Goal: Task Accomplishment & Management: Use online tool/utility

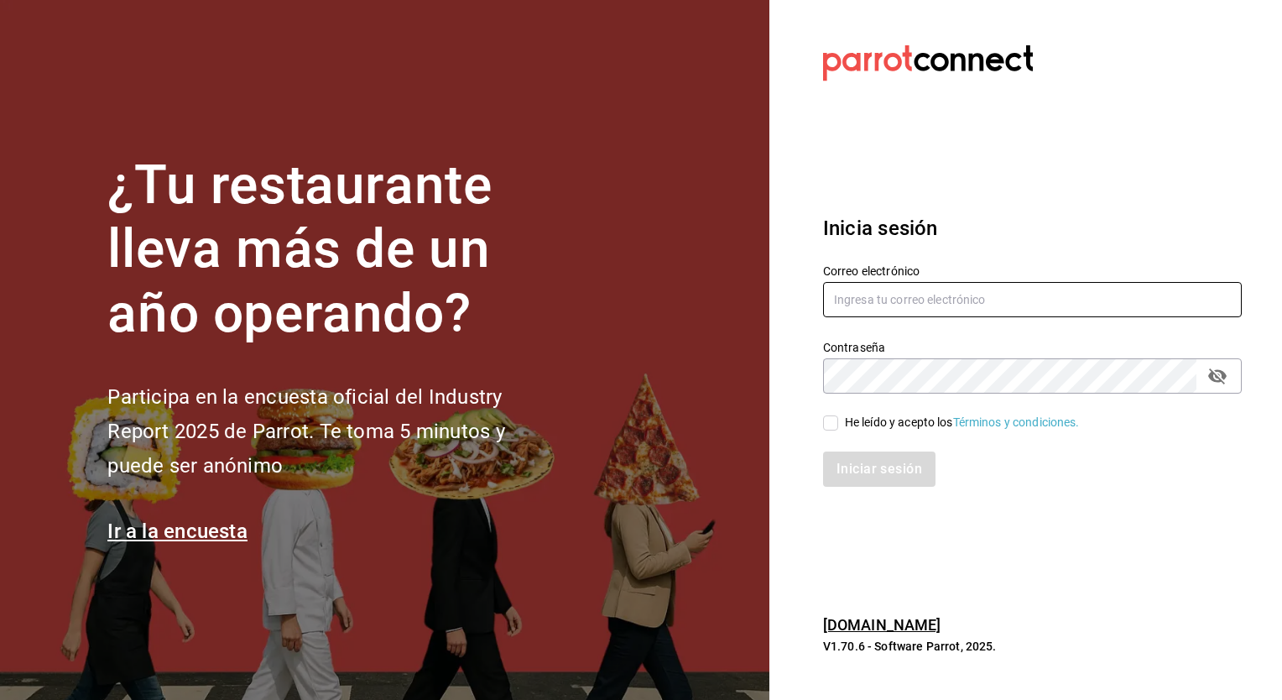
type input "honir.parra@grupocosteno.com"
click at [836, 424] on input "He leído y acepto los Términos y condiciones." at bounding box center [830, 422] width 15 height 15
checkbox input "true"
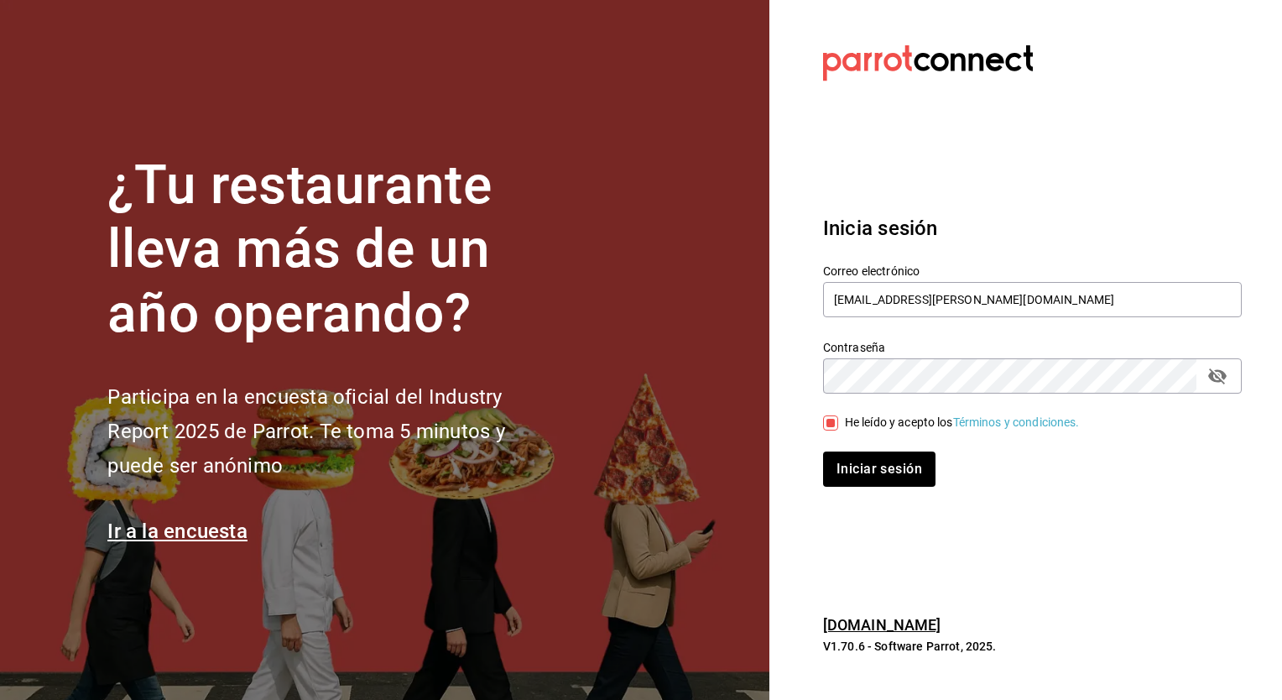
click at [823, 451] on button "Iniciar sesión" at bounding box center [879, 468] width 112 height 35
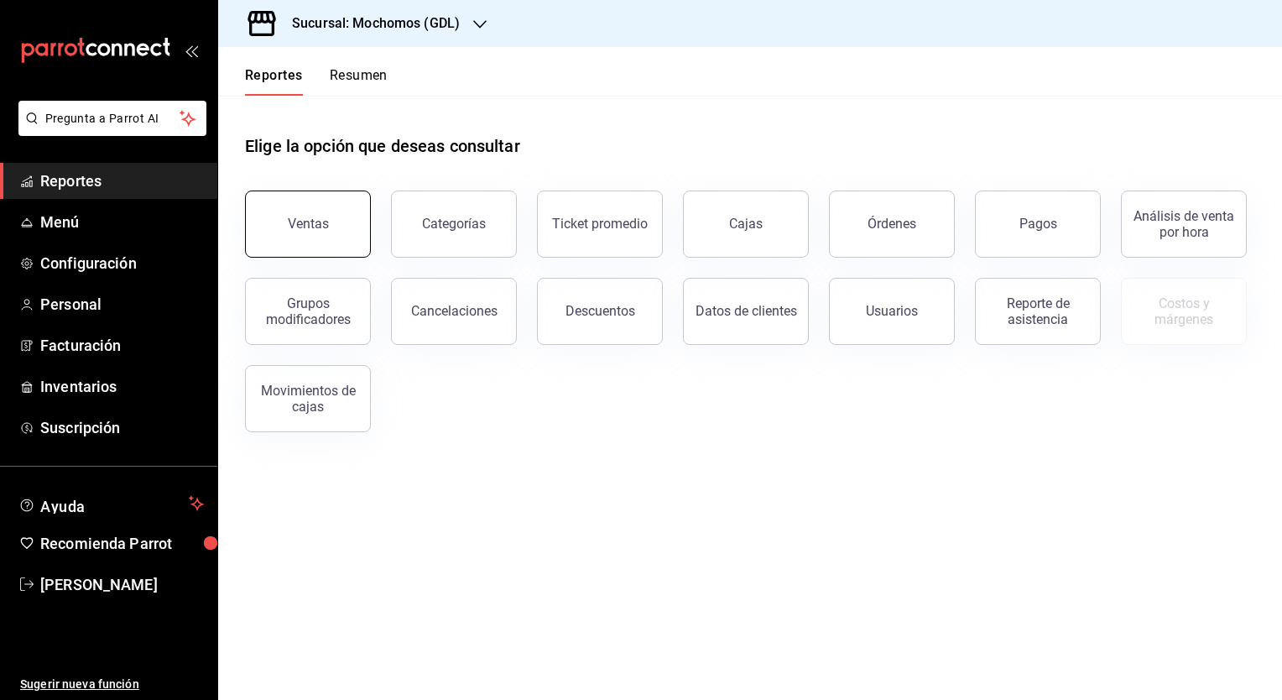
click at [300, 224] on div "Ventas" at bounding box center [308, 224] width 41 height 16
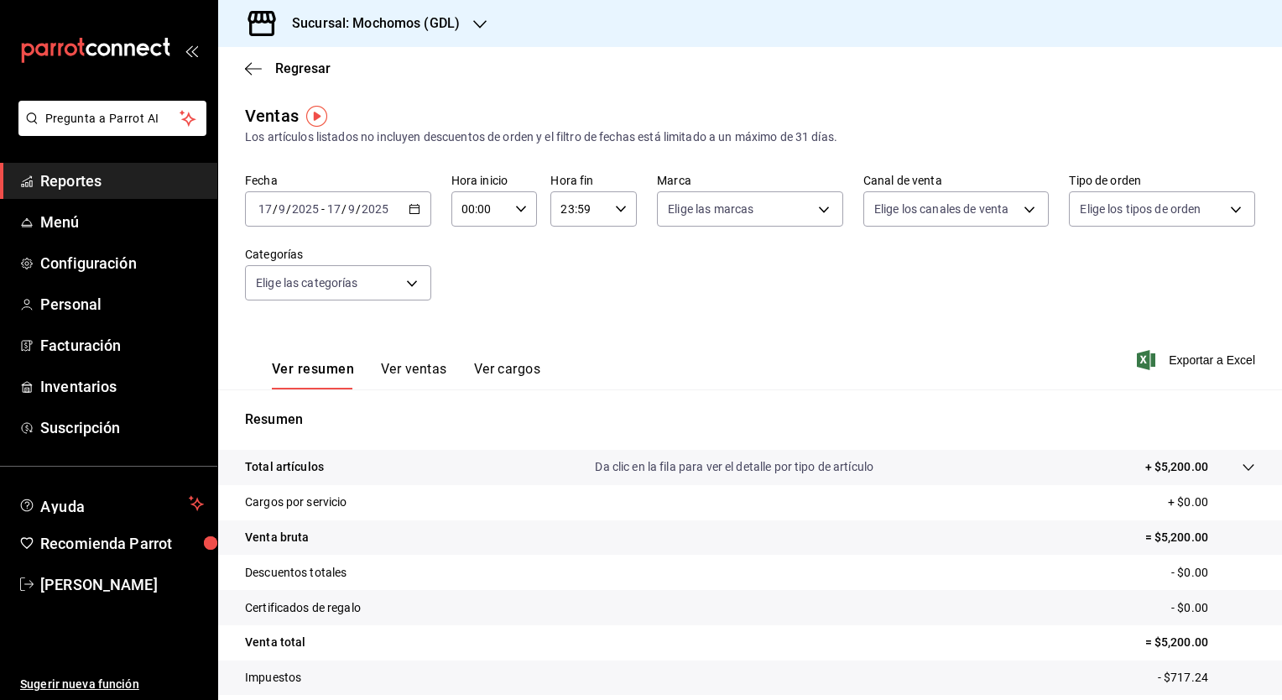
click at [408, 204] on icon "button" at bounding box center [414, 209] width 12 height 12
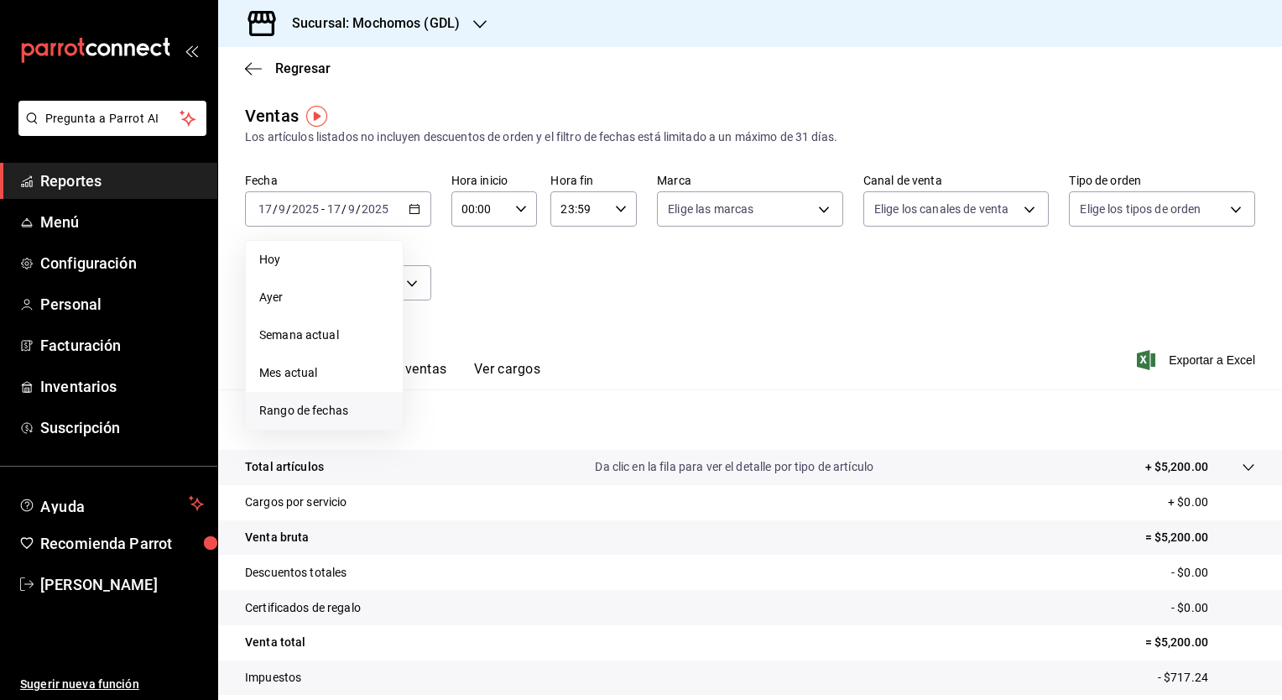
click at [279, 397] on li "Rango de fechas" at bounding box center [324, 411] width 157 height 38
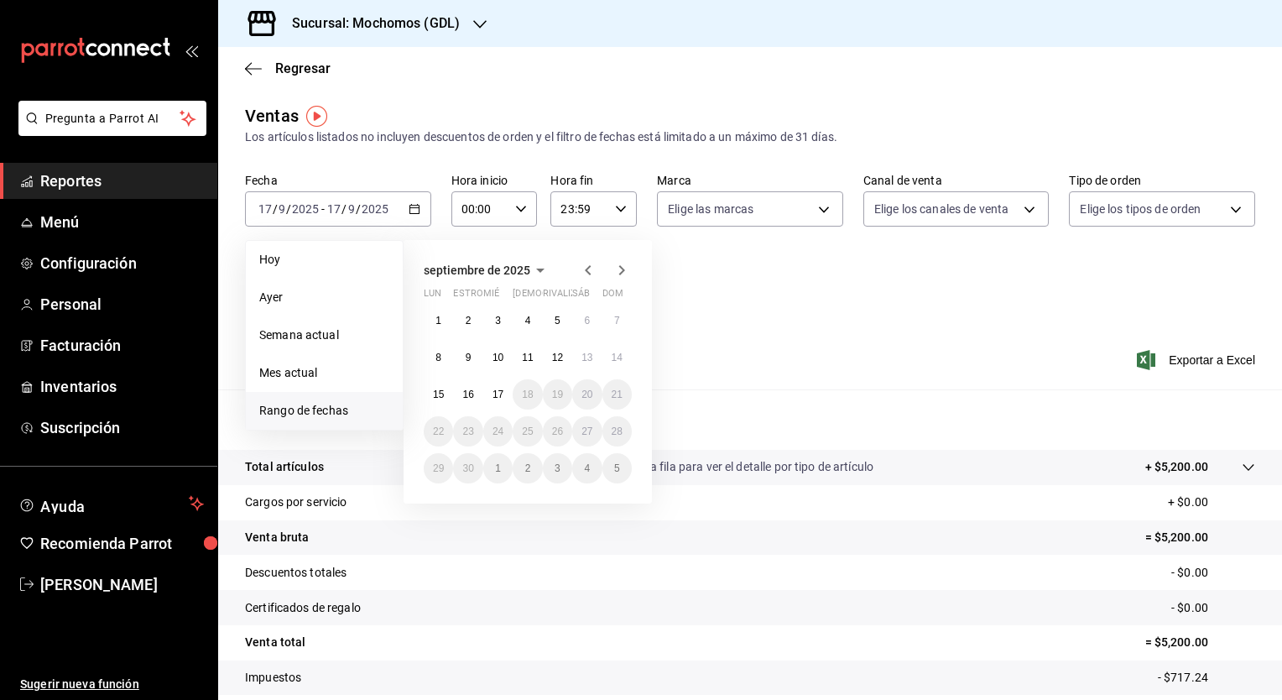
click at [430, 374] on div "1 2 3 4 5 6 7 8 9 10 11 12 13 14 15 16 17 18 19 20 21 22 23 24 25 26 27 28 29 3…" at bounding box center [528, 394] width 208 height 178
click at [434, 387] on button "15" at bounding box center [438, 394] width 29 height 30
click at [498, 404] on button "17" at bounding box center [497, 394] width 29 height 30
click at [443, 404] on button "15" at bounding box center [438, 394] width 29 height 30
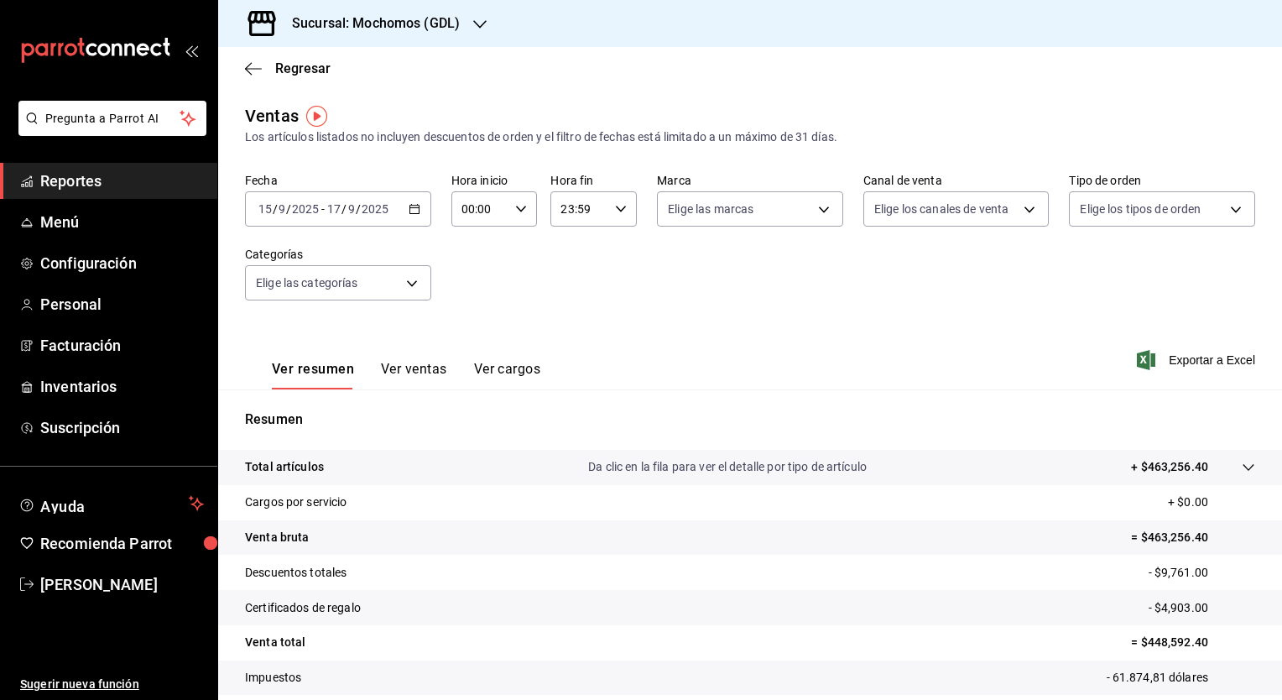
click at [497, 211] on input "00:00" at bounding box center [480, 209] width 58 height 34
click at [470, 277] on span "05" at bounding box center [470, 271] width 16 height 13
type input "05:00"
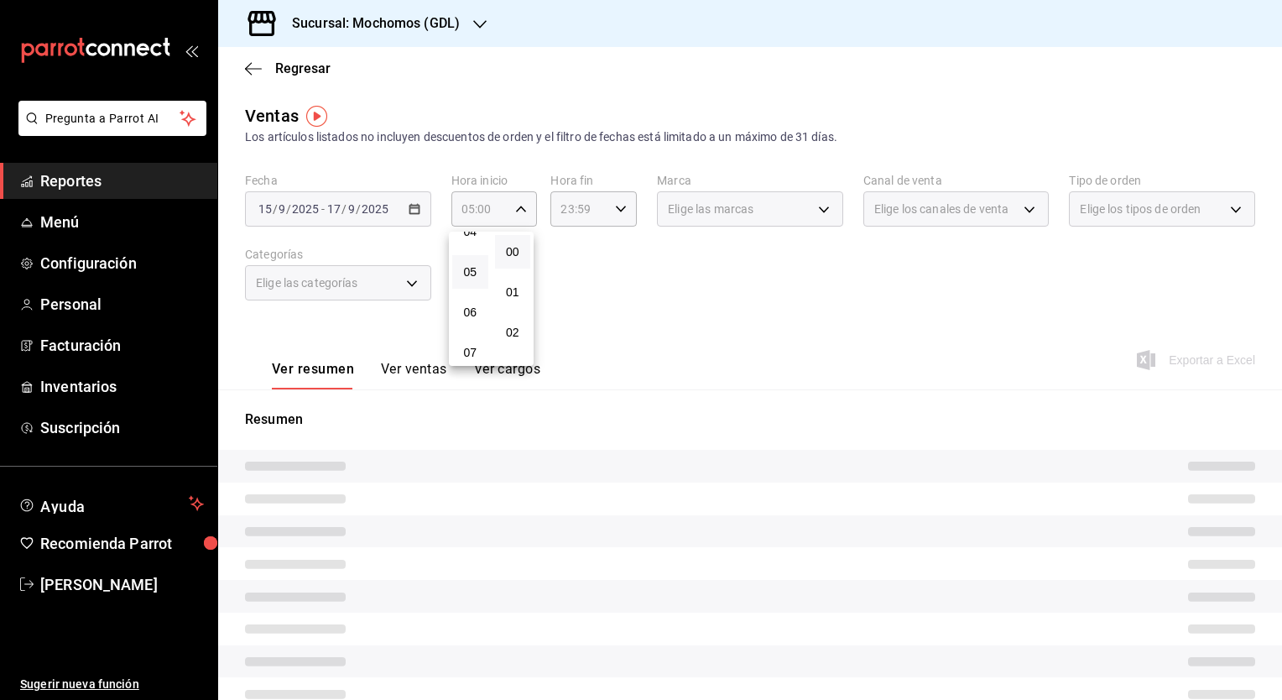
click at [617, 211] on div at bounding box center [641, 350] width 1282 height 700
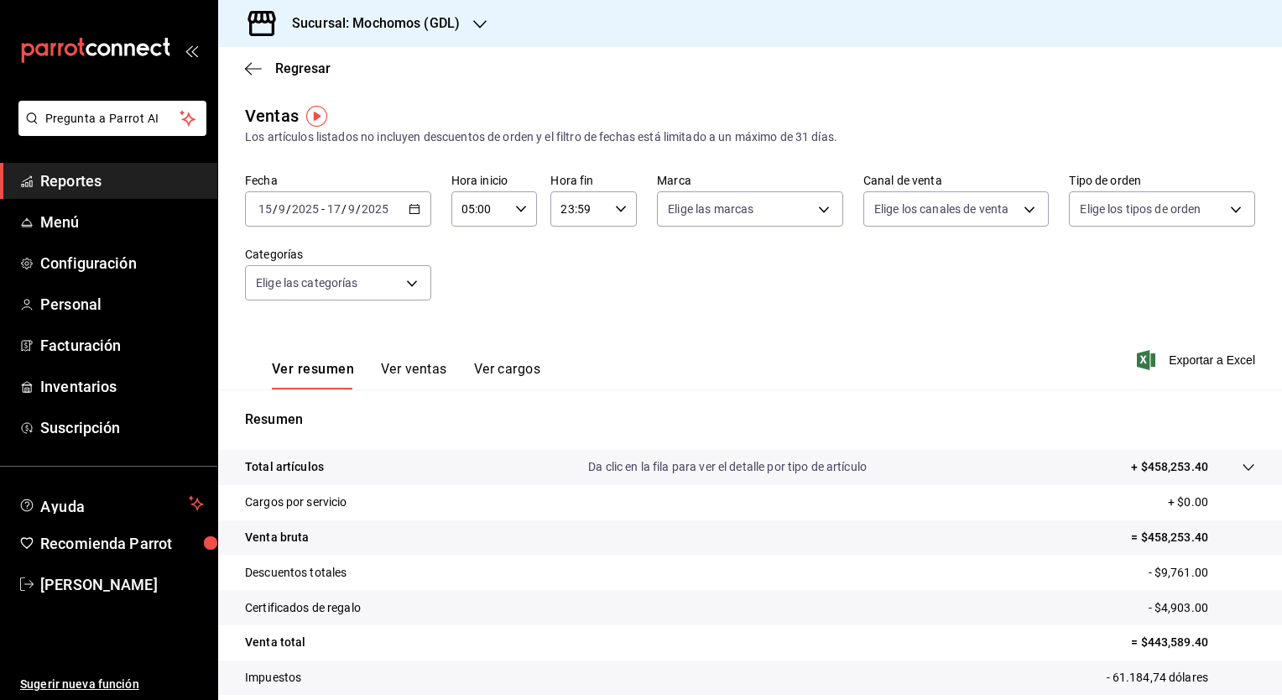
click at [617, 211] on icon "button" at bounding box center [621, 209] width 12 height 12
drag, startPoint x: 574, startPoint y: 257, endPoint x: 565, endPoint y: 244, distance: 15.1
click at [565, 244] on button "05" at bounding box center [568, 250] width 36 height 34
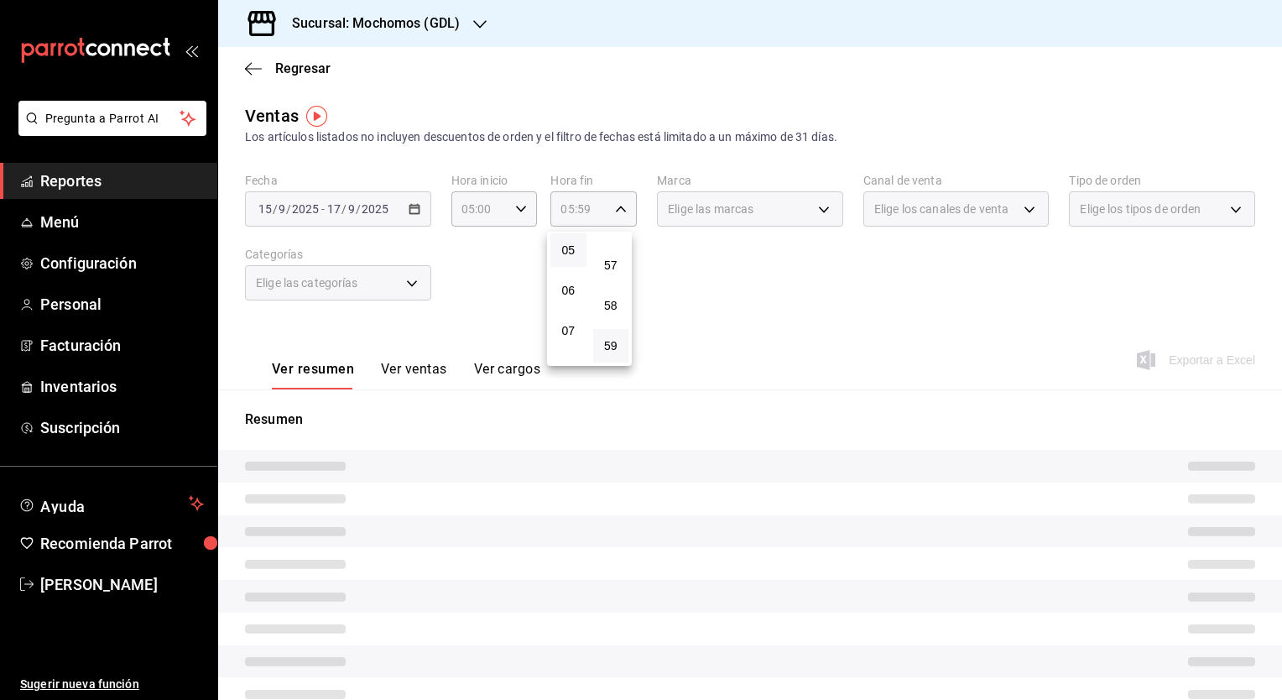
click at [565, 244] on button "05" at bounding box center [568, 250] width 36 height 34
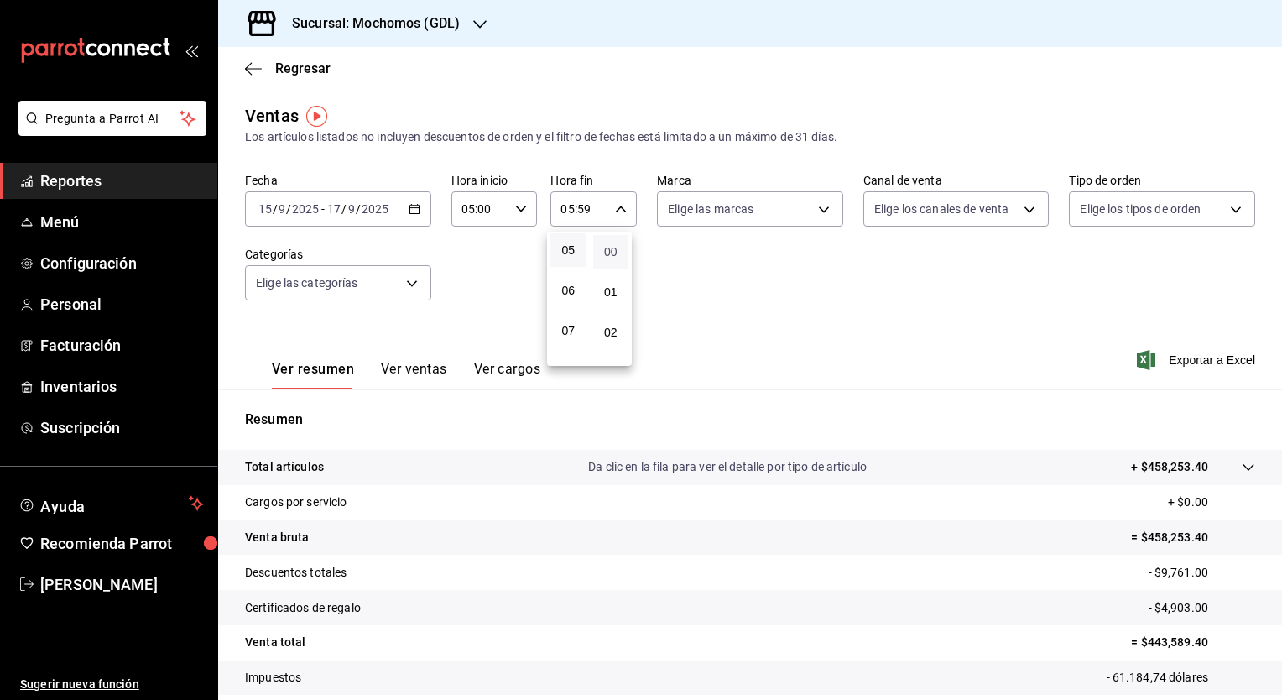
click at [614, 249] on span "00" at bounding box center [611, 251] width 16 height 13
type input "05:00"
click at [815, 209] on div at bounding box center [641, 350] width 1282 height 700
click at [815, 209] on body "Pregunta a Parrot AI Reportes Menú Configuración Personal Facturación Inventari…" at bounding box center [641, 350] width 1282 height 700
click at [755, 266] on li "Ver todas" at bounding box center [744, 271] width 182 height 49
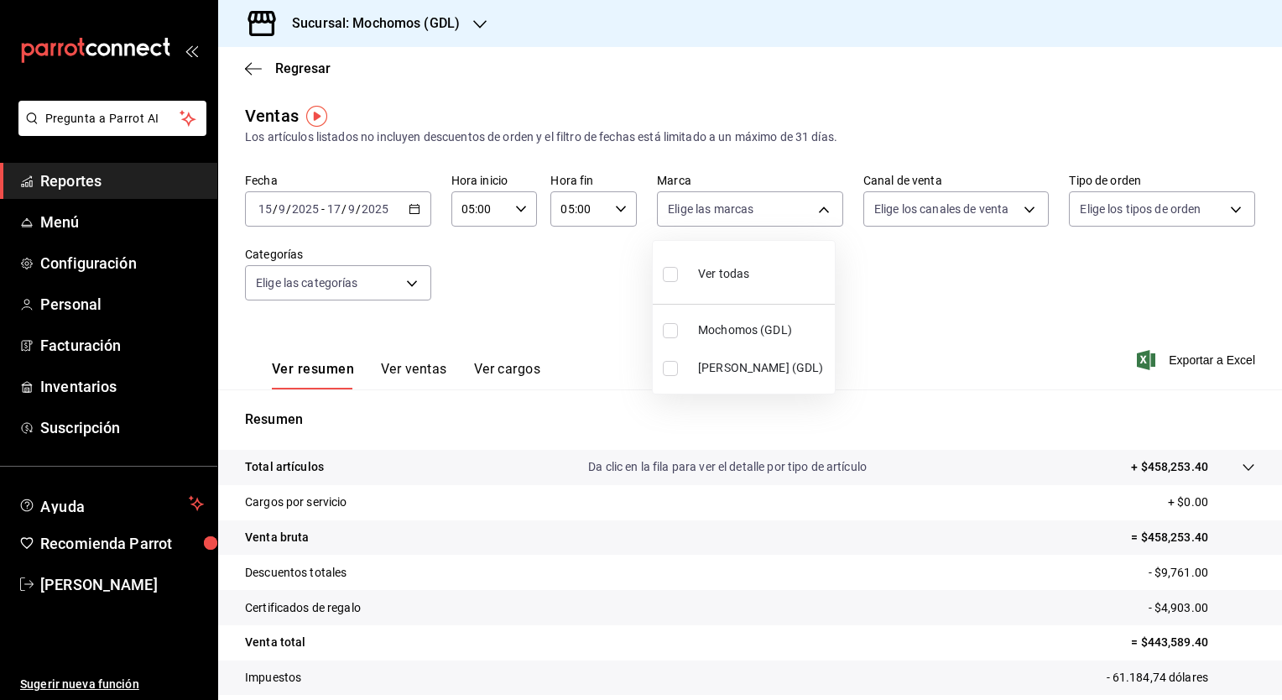
type input "36c25d4a-7cb0-456c-a434-e981d54830bc,9cac9703-0c5a-4d8b-addd-5b6b571d65b9"
checkbox input "true"
click at [1020, 209] on div at bounding box center [641, 350] width 1282 height 700
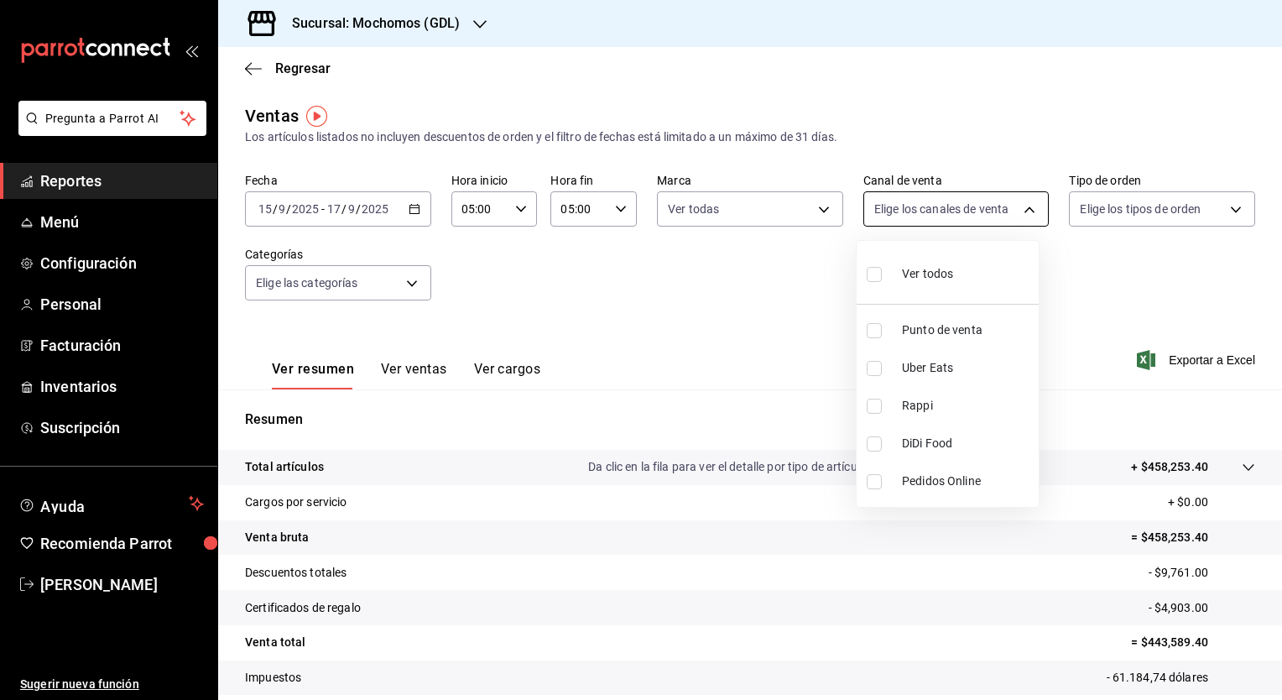
click at [1025, 216] on body "Pregunta a Parrot AI Reportes Menú Configuración Personal Facturación Inventari…" at bounding box center [641, 350] width 1282 height 700
click at [962, 269] on li "Ver todos" at bounding box center [947, 271] width 182 height 49
type input "PARROT,UBER_EATS,RAPPI,DIDI_FOOD,ONLINE"
checkbox input "true"
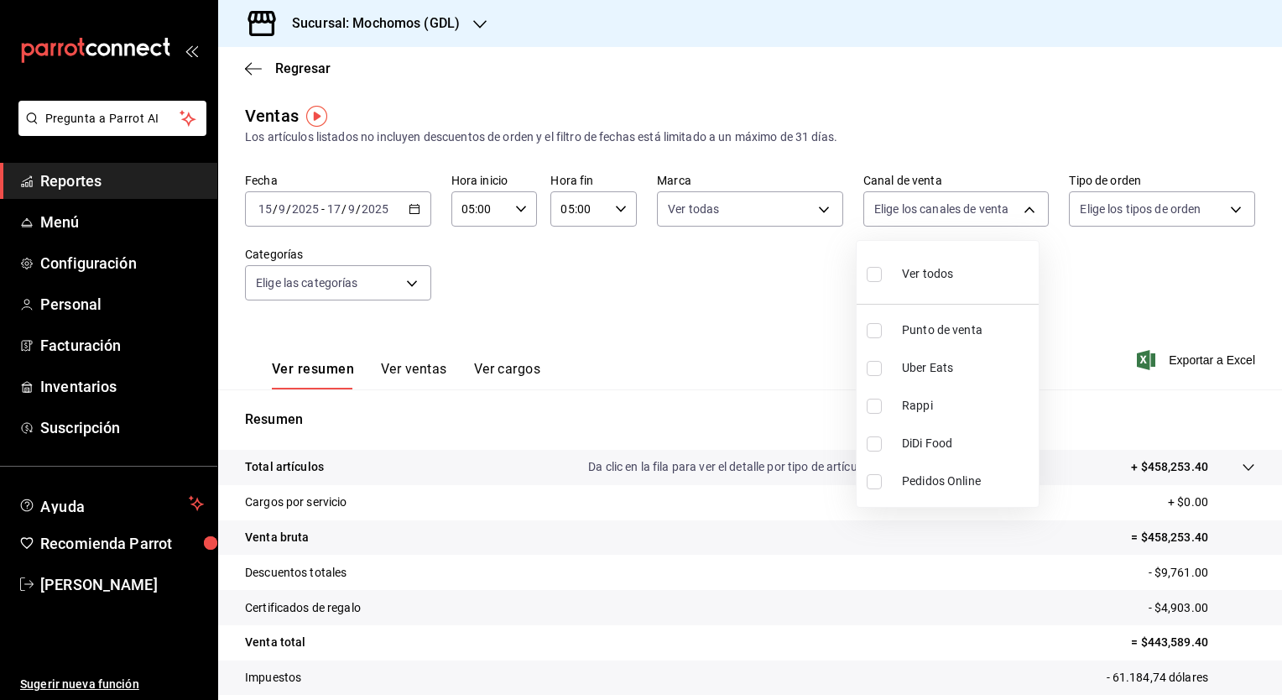
checkbox input "true"
click at [1221, 207] on div at bounding box center [641, 350] width 1282 height 700
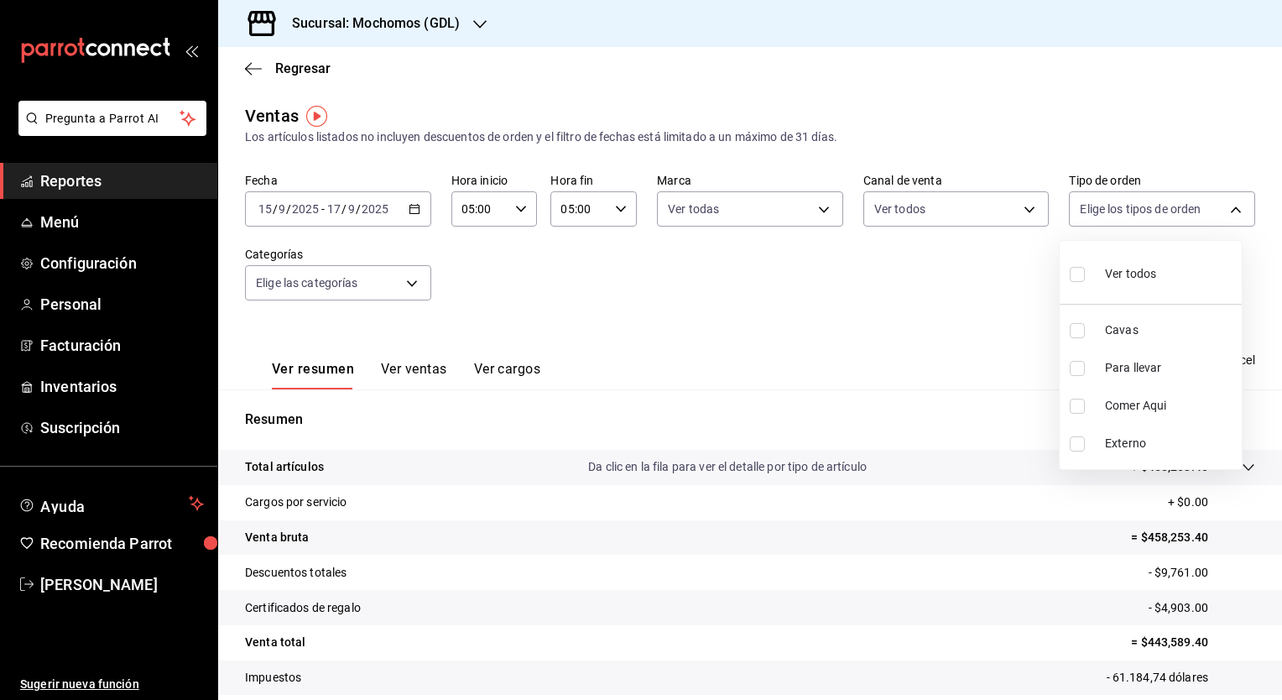
click at [1221, 207] on body "Pregunta a Parrot AI Reportes Menú Configuración Personal Facturación Inventari…" at bounding box center [641, 350] width 1282 height 700
click at [1182, 263] on li "Ver todos" at bounding box center [1150, 271] width 182 height 49
type input "c3d0baef-30c0-4718-9d76-caab43e27316,13c4cc4a-99d2-42c0-ba96-c3de8c08c13d,7b791…"
checkbox input "true"
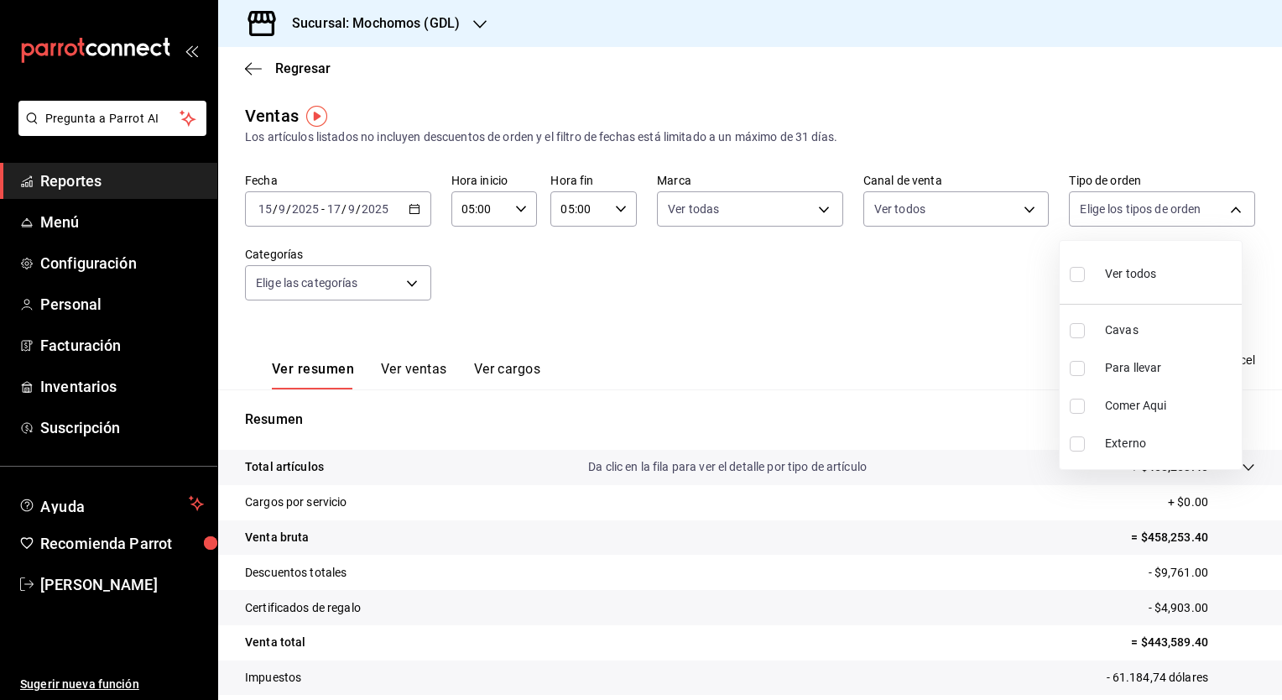
checkbox input "true"
click at [411, 281] on div at bounding box center [641, 350] width 1282 height 700
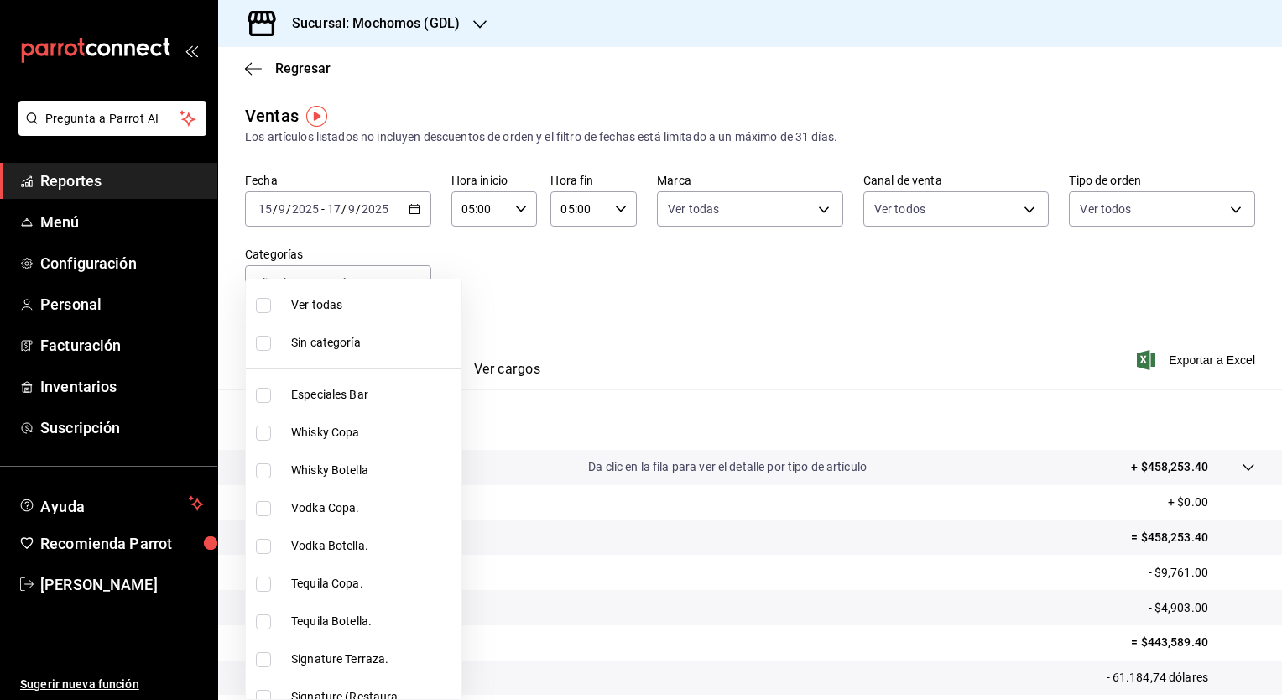
click at [411, 281] on body "Pregunta a Parrot AI Reportes Menú Configuración Personal Facturación Inventari…" at bounding box center [641, 350] width 1282 height 700
click at [376, 318] on li "Ver todas" at bounding box center [354, 305] width 216 height 38
type input "c0db8a99-aef8-4e9c-862d-72763fc5d605,0e6da5ad-e1ed-4623-8a7f-4db137866549,4ba6e…"
checkbox input "true"
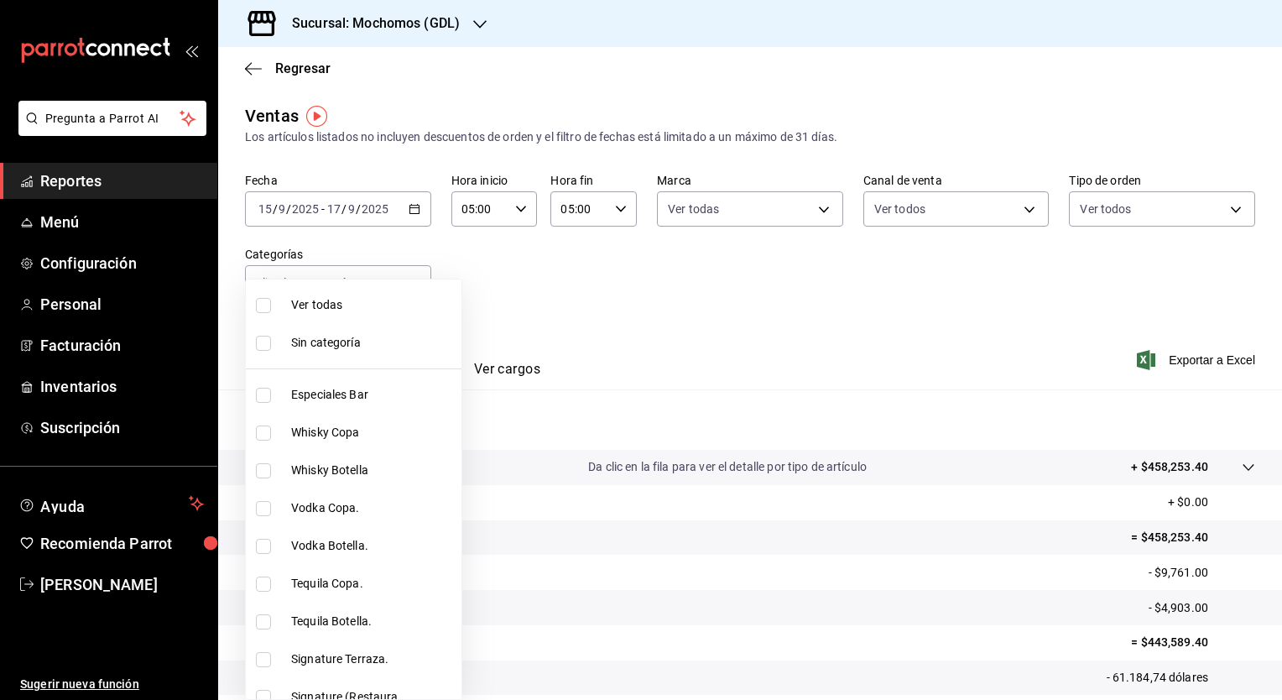
checkbox input "true"
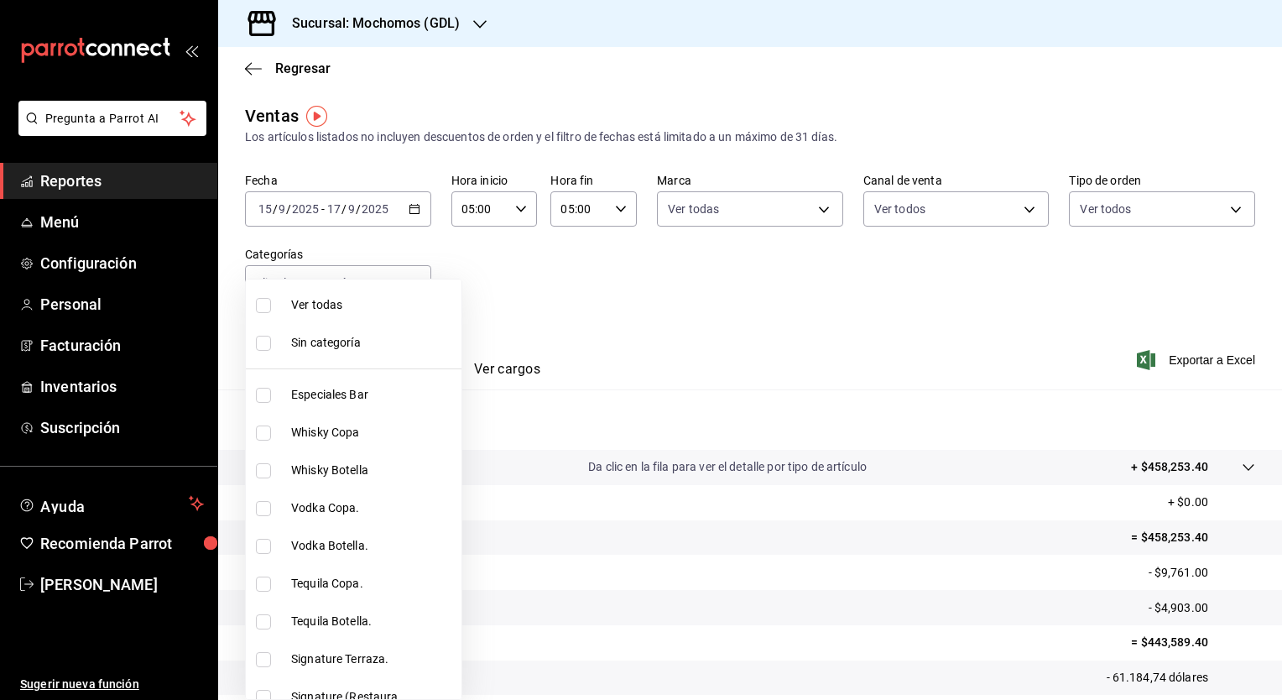
checkbox input "true"
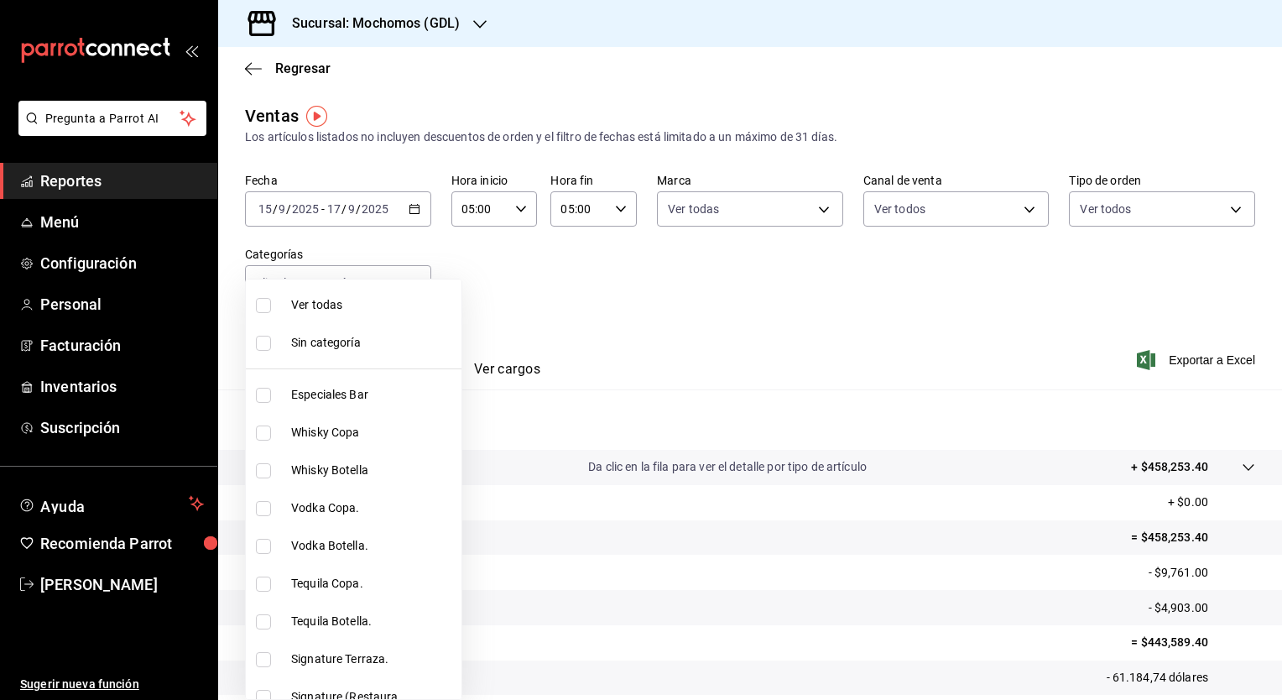
checkbox input "true"
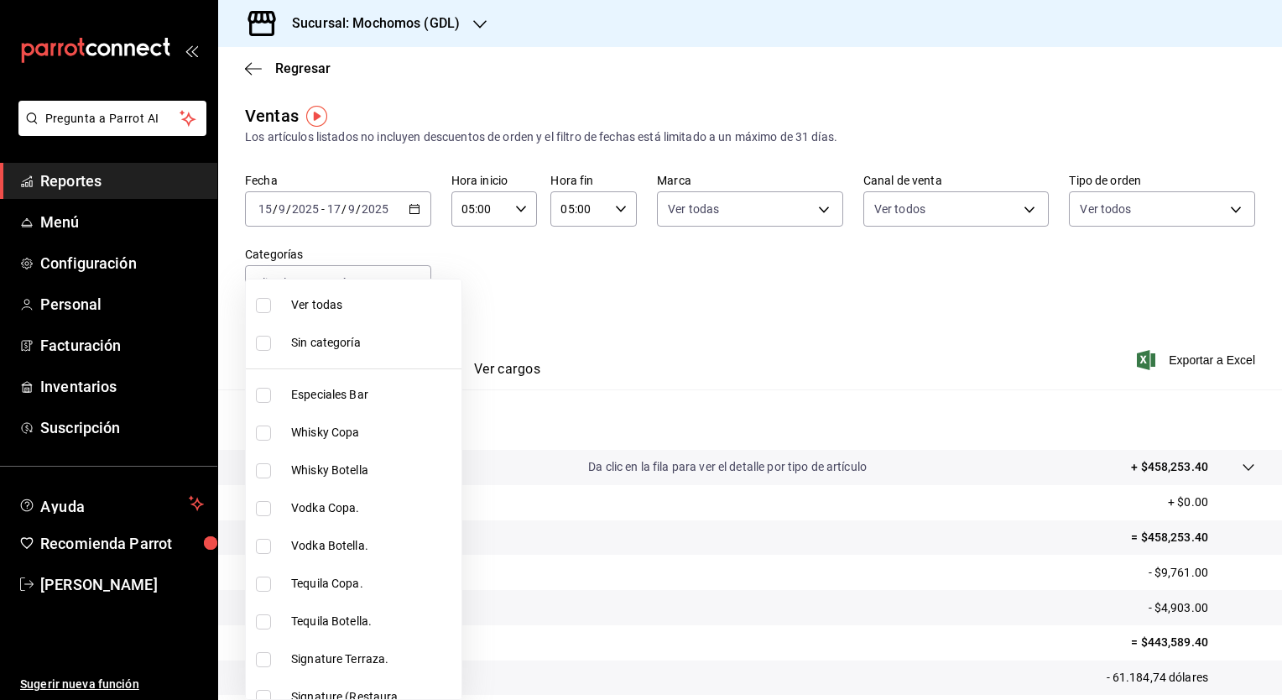
checkbox input "true"
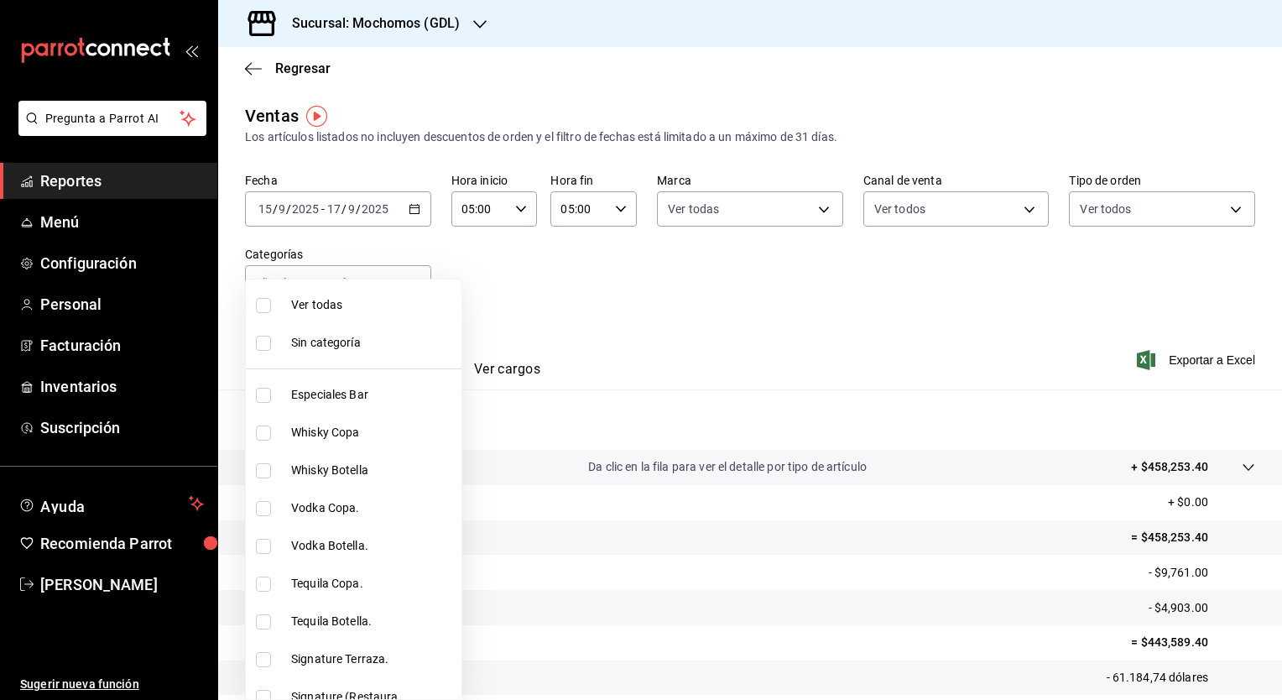
checkbox input "true"
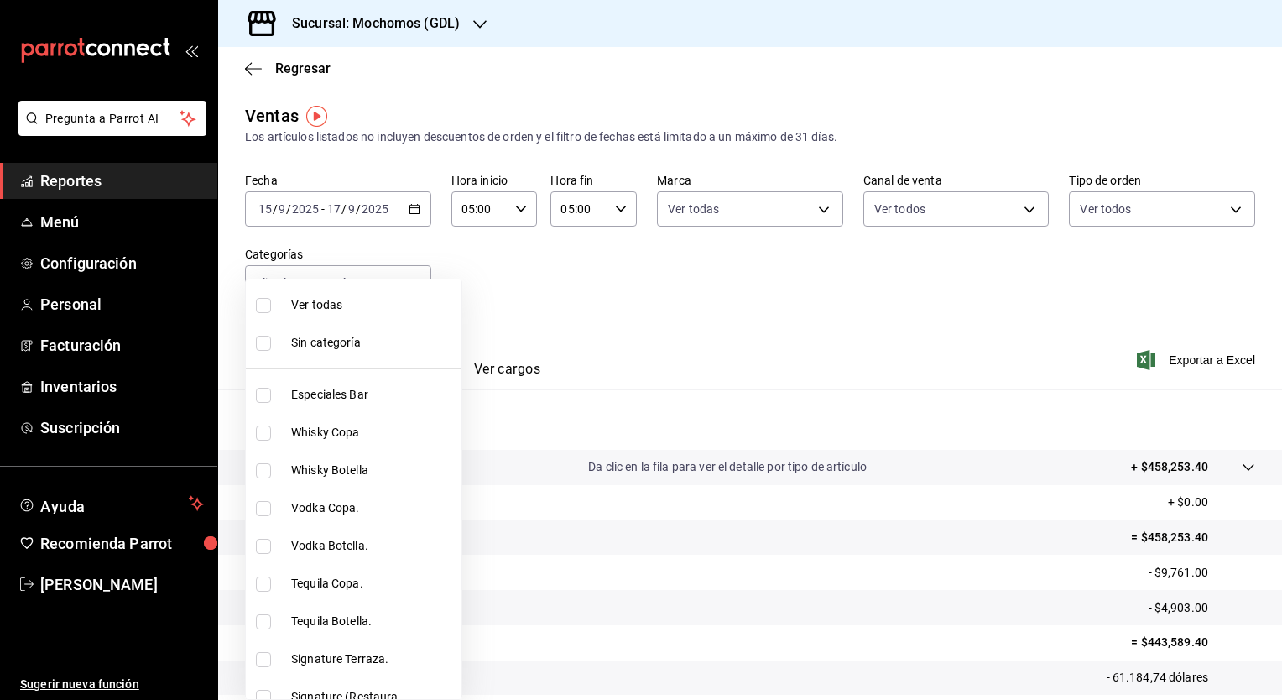
checkbox input "true"
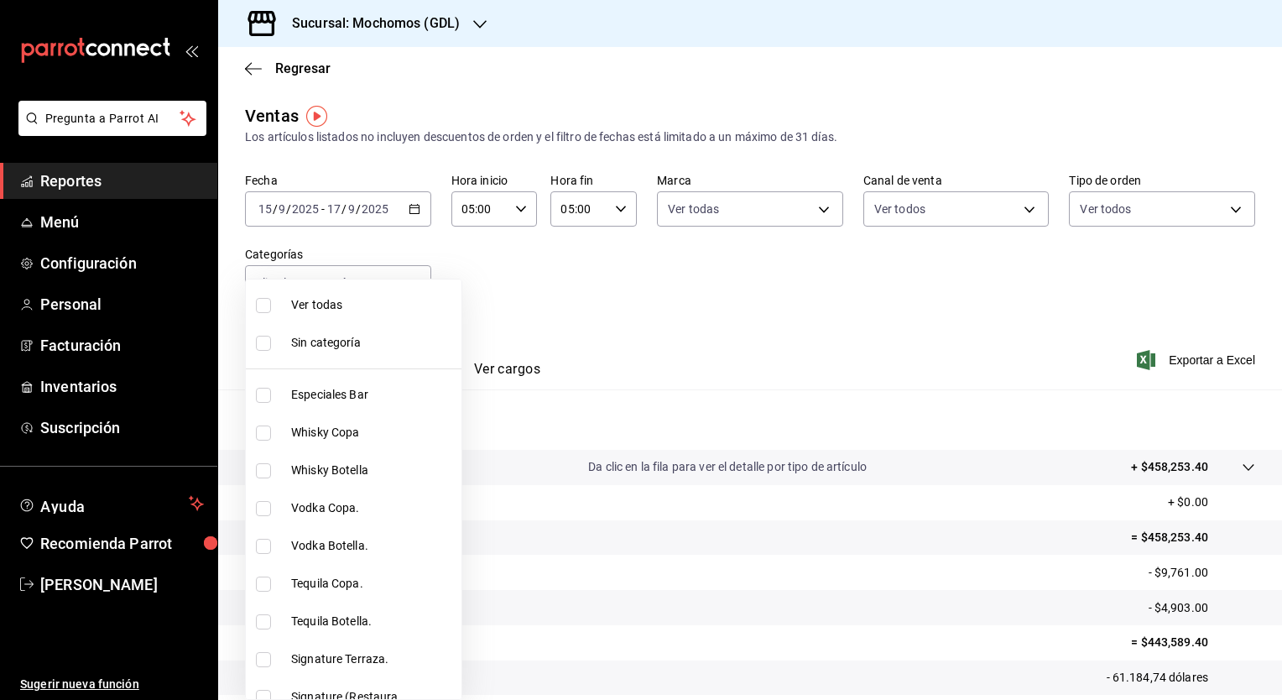
checkbox input "true"
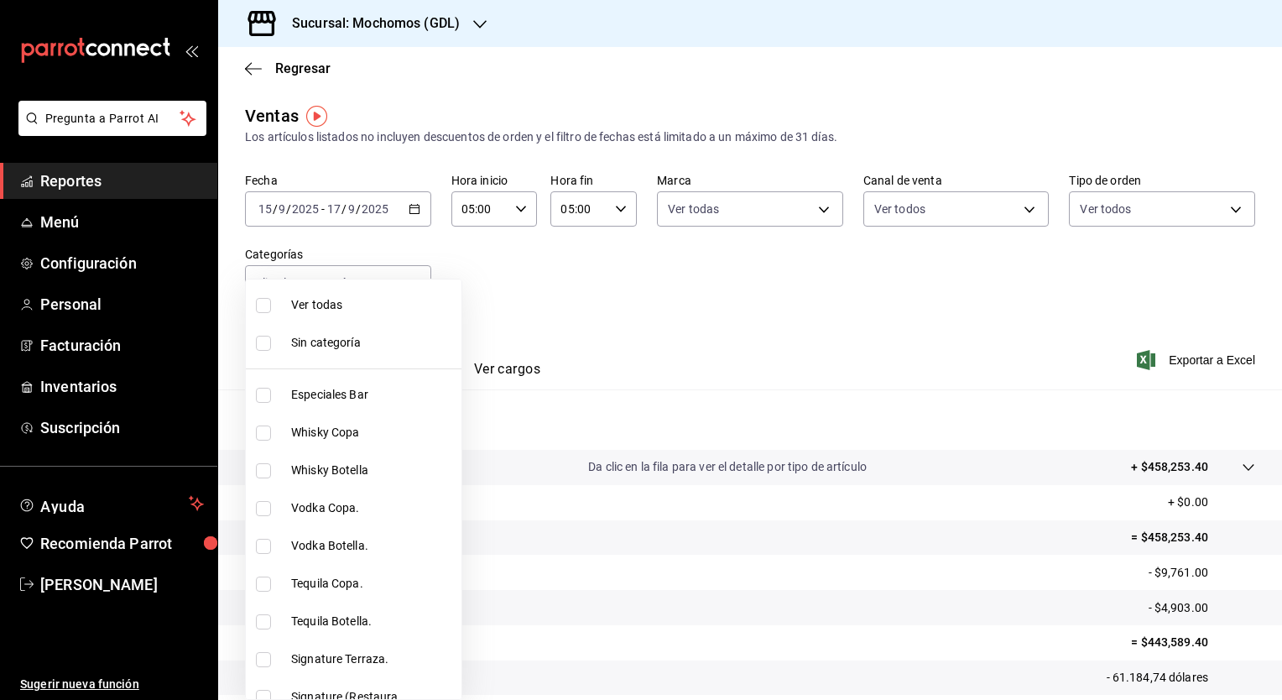
checkbox input "true"
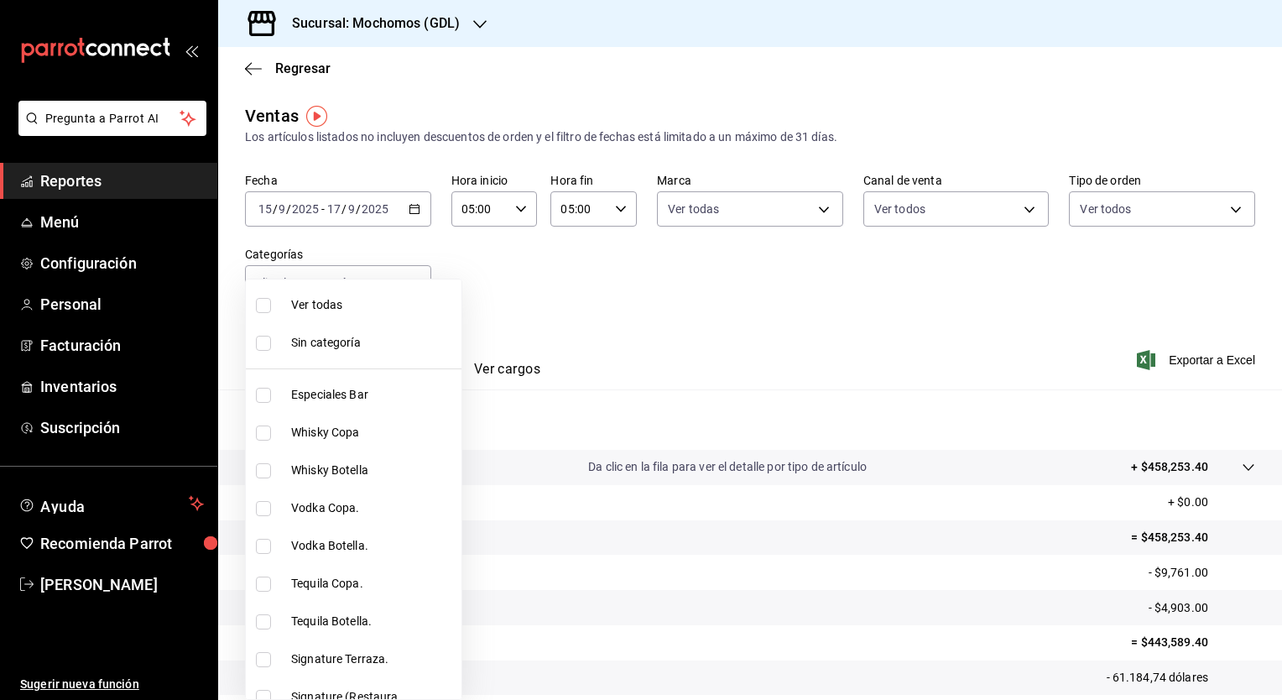
checkbox input "true"
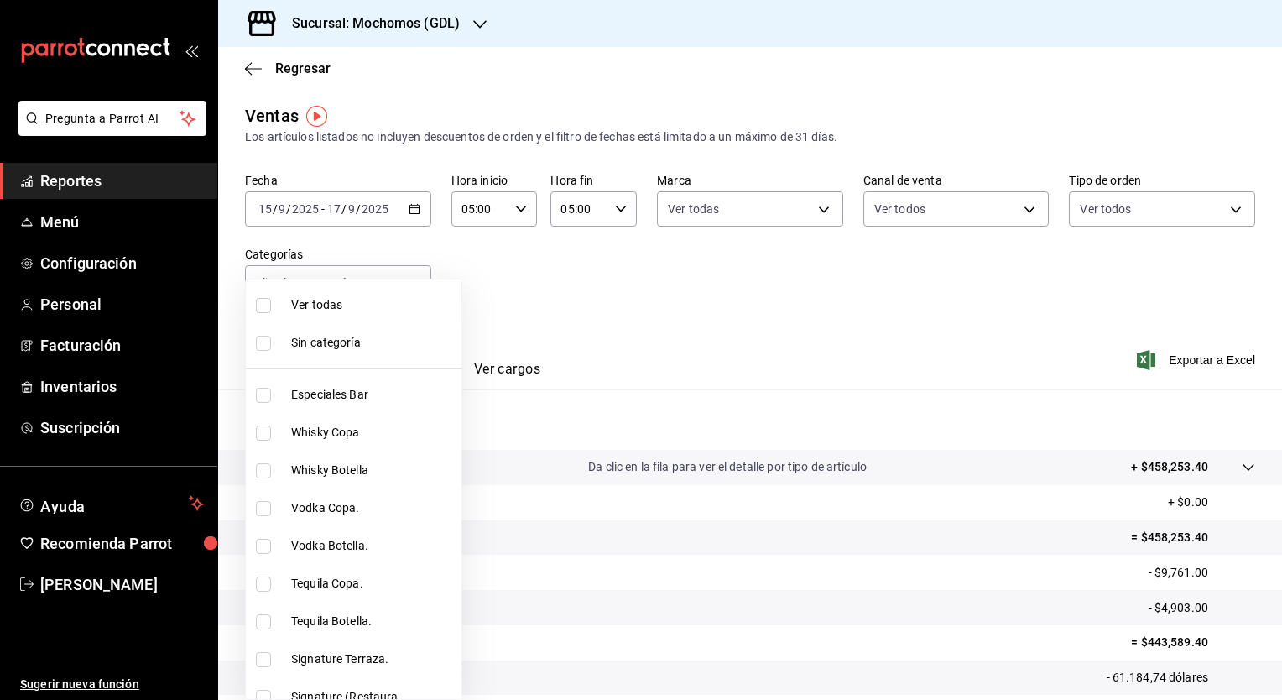
checkbox input "true"
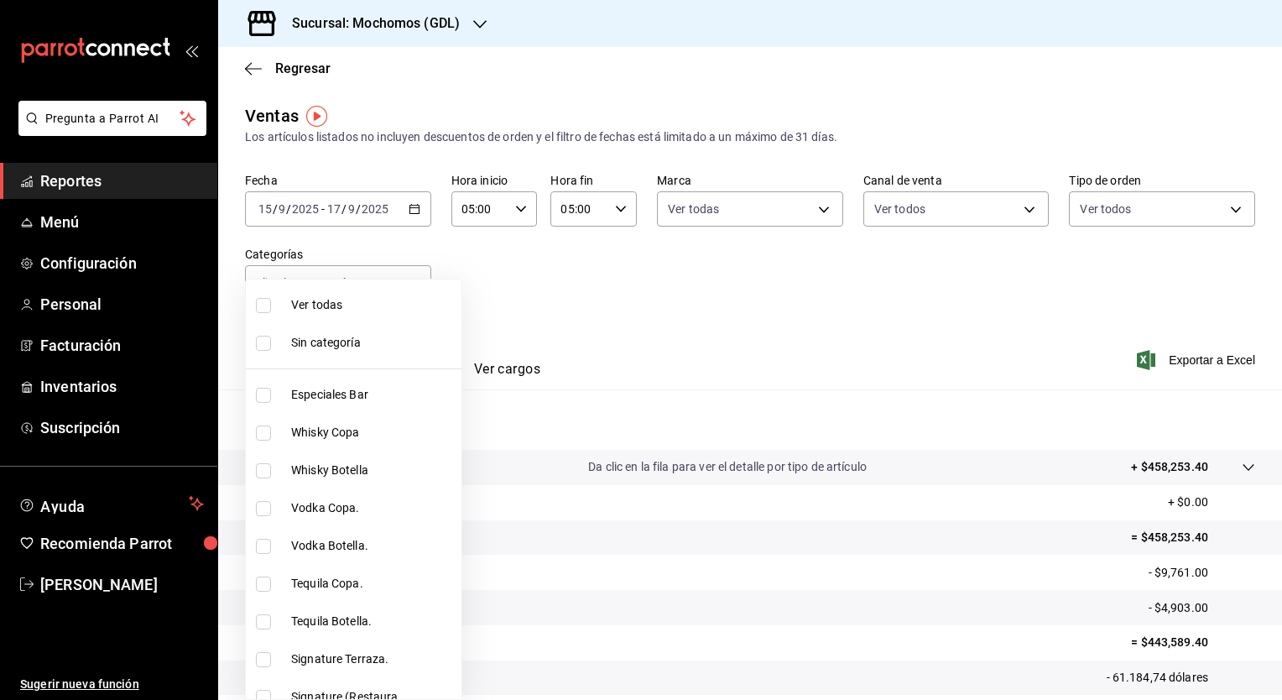
checkbox input "true"
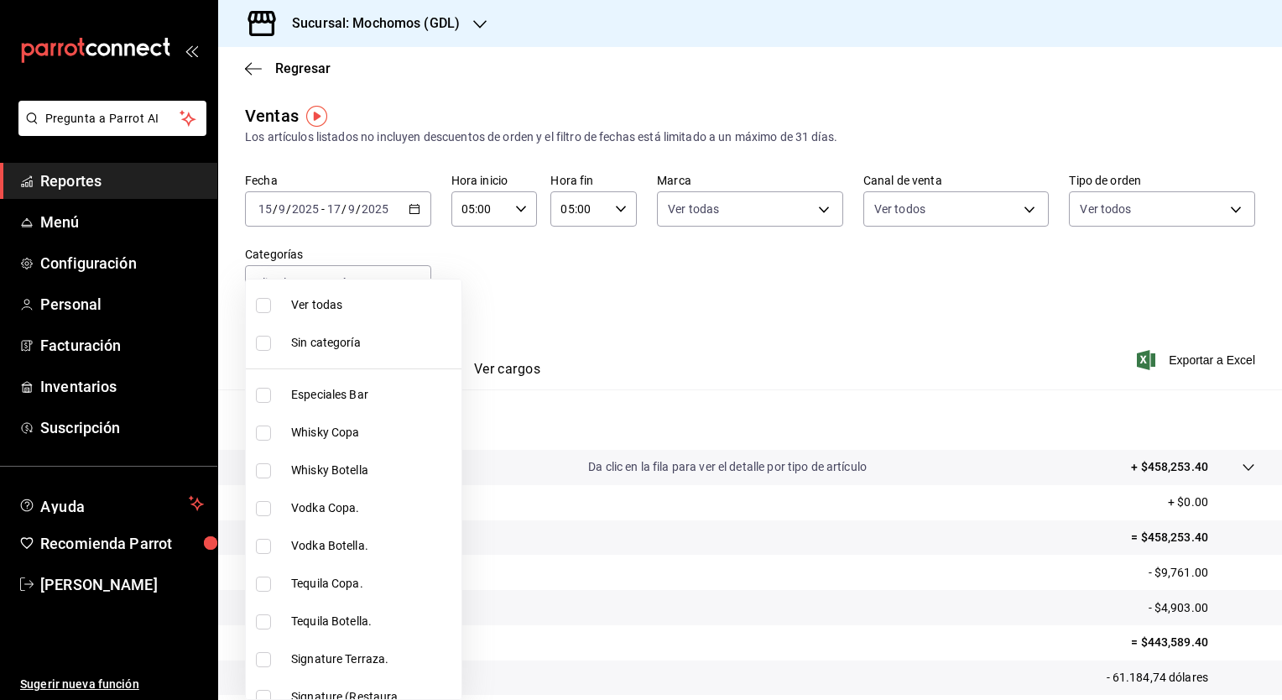
checkbox input "true"
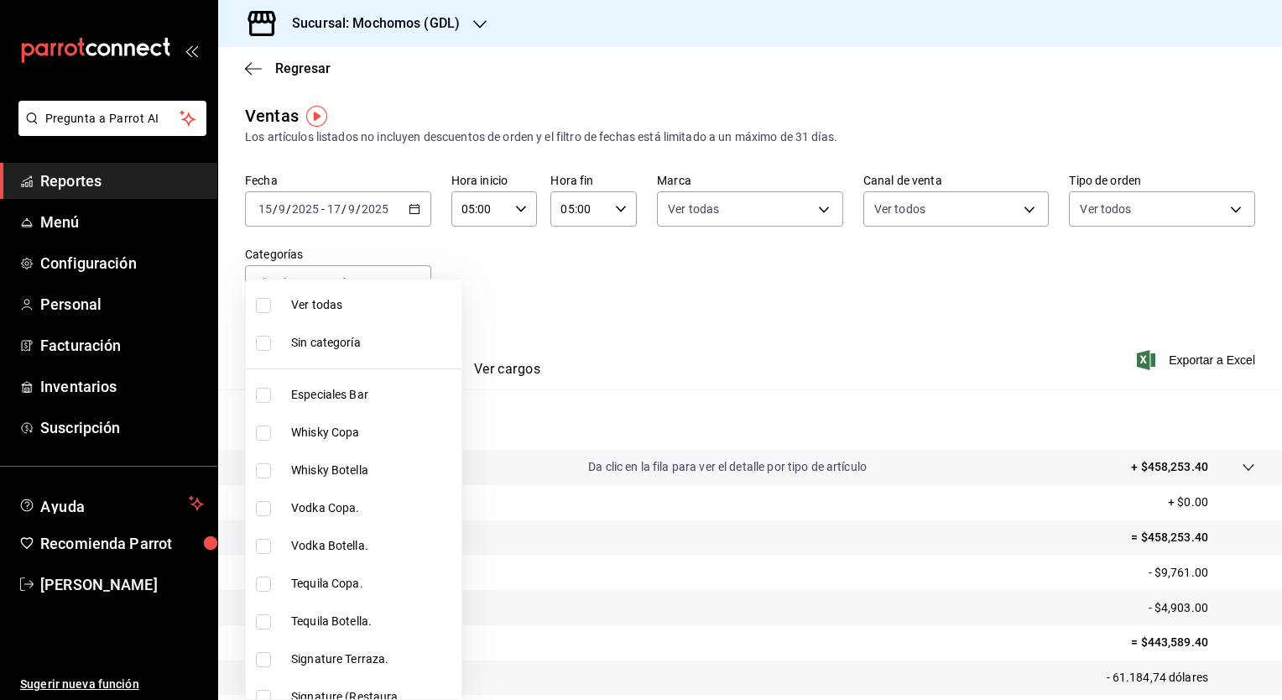
checkbox input "true"
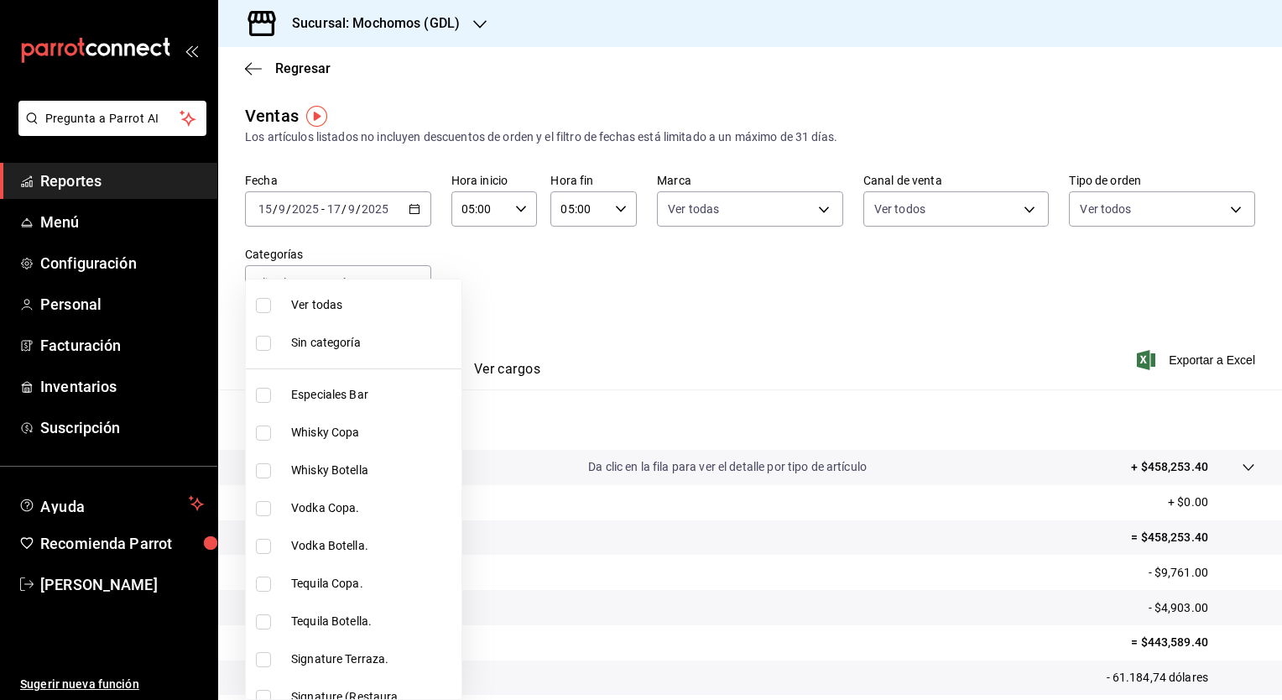
checkbox input "true"
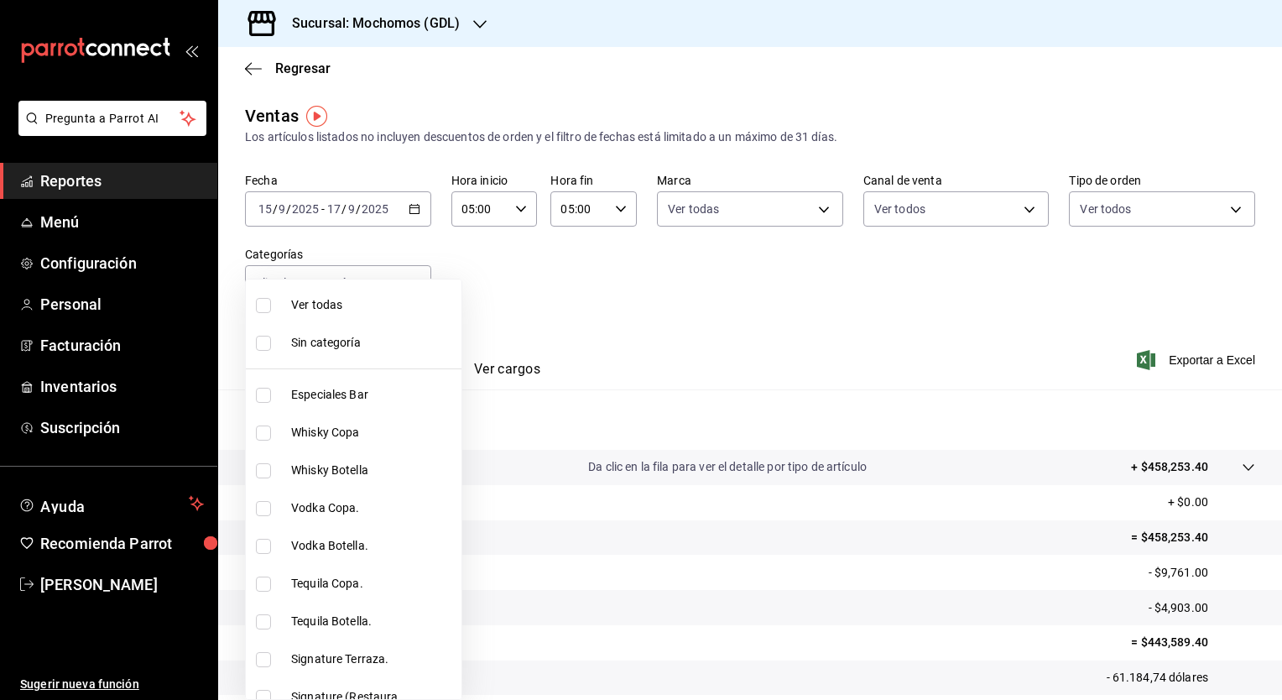
checkbox input "true"
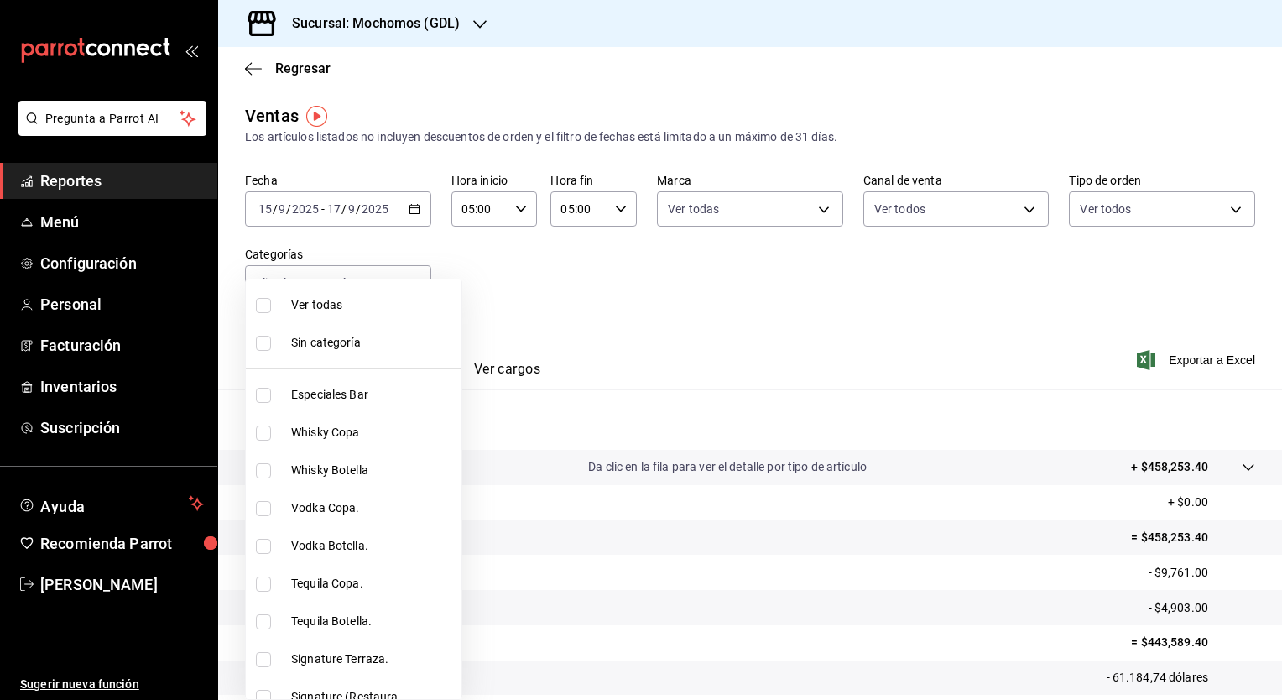
checkbox input "true"
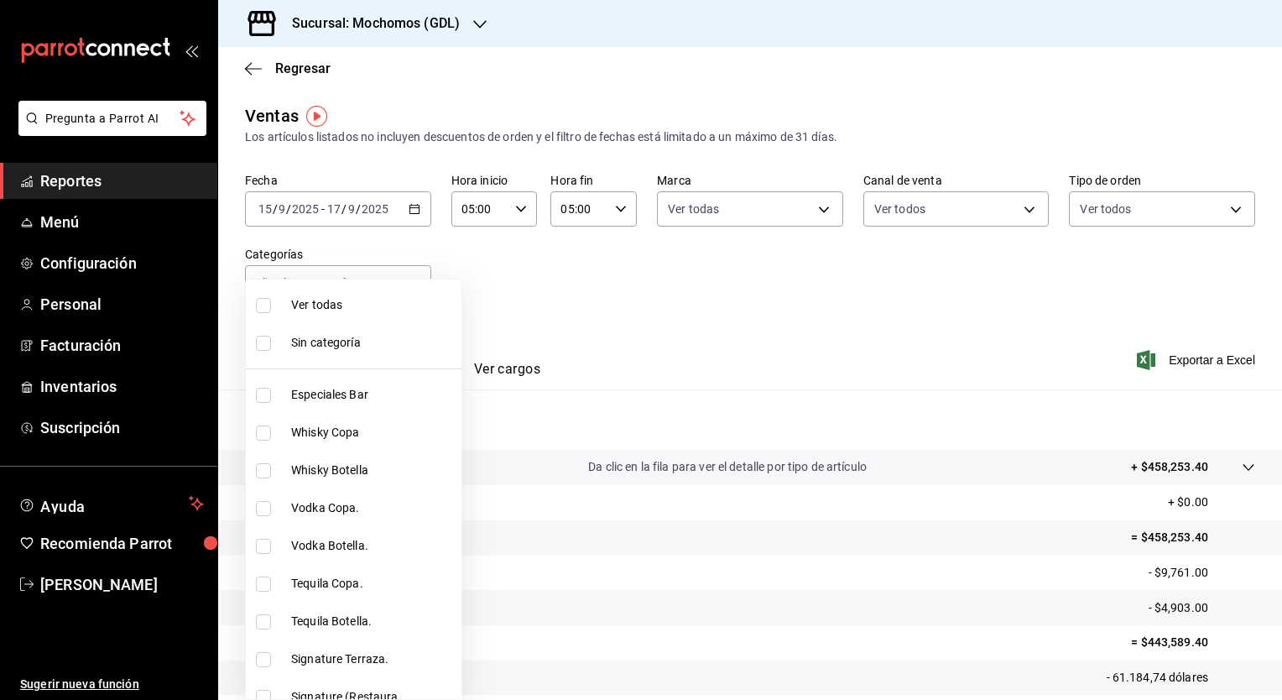
checkbox input "true"
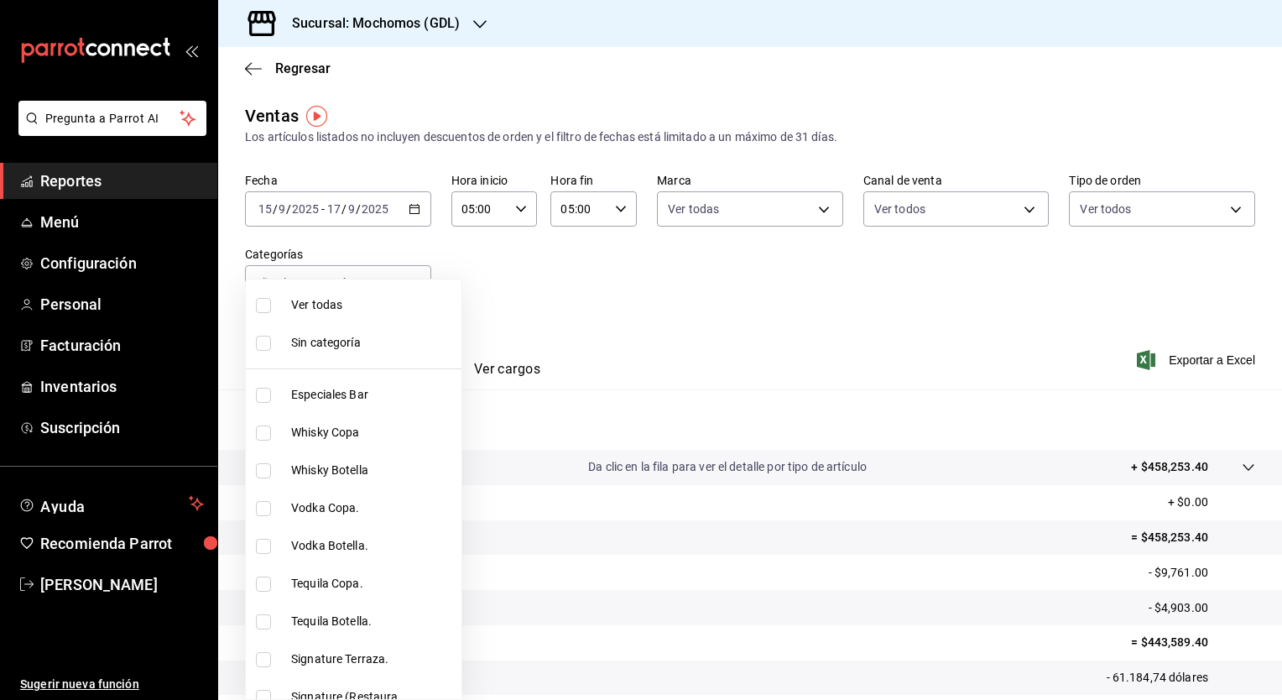
checkbox input "true"
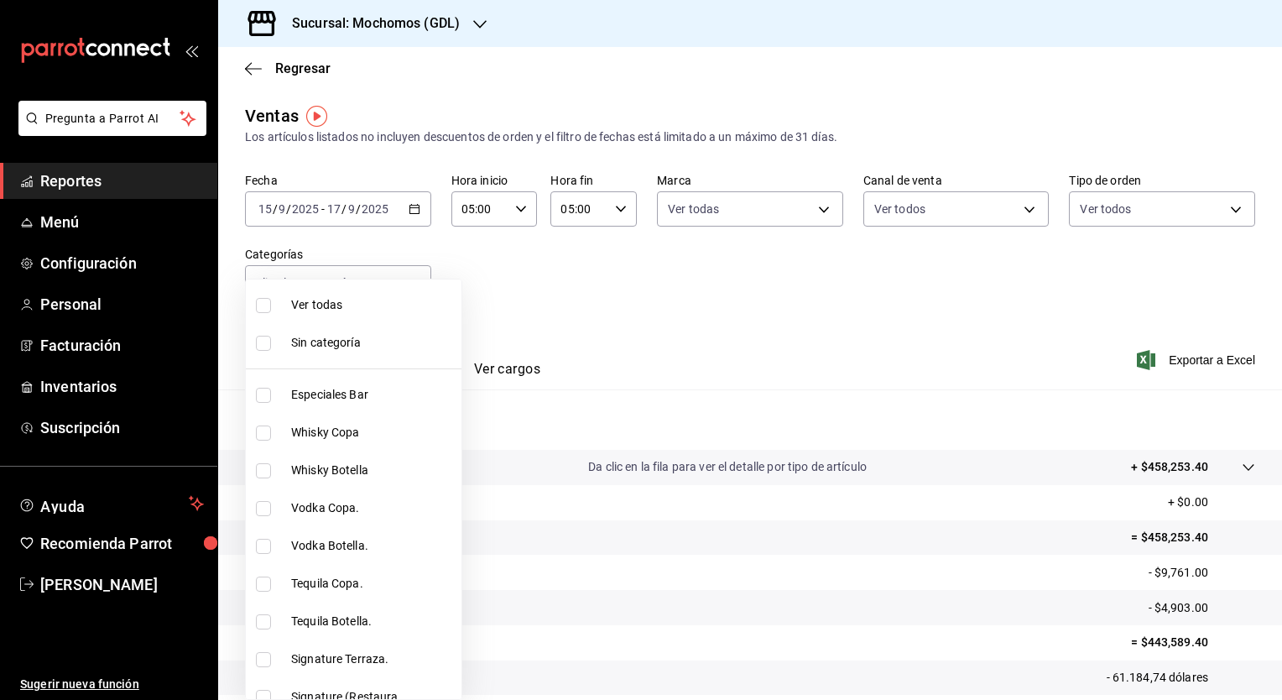
checkbox input "true"
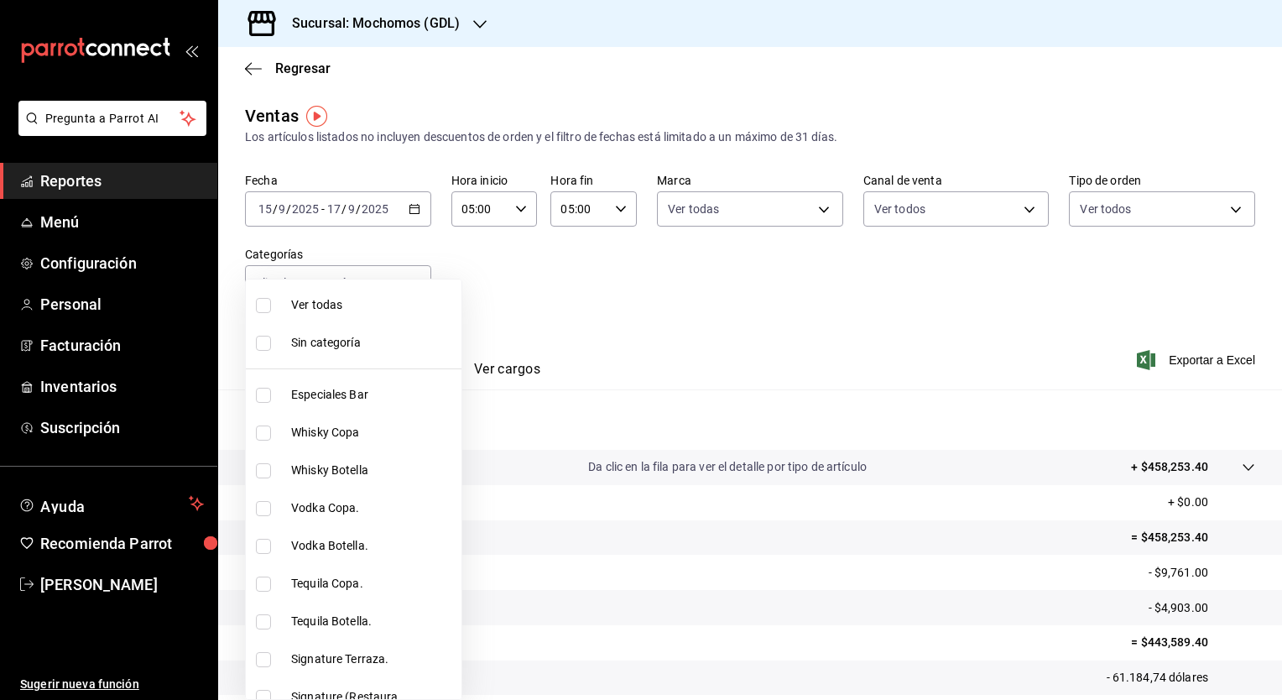
checkbox input "true"
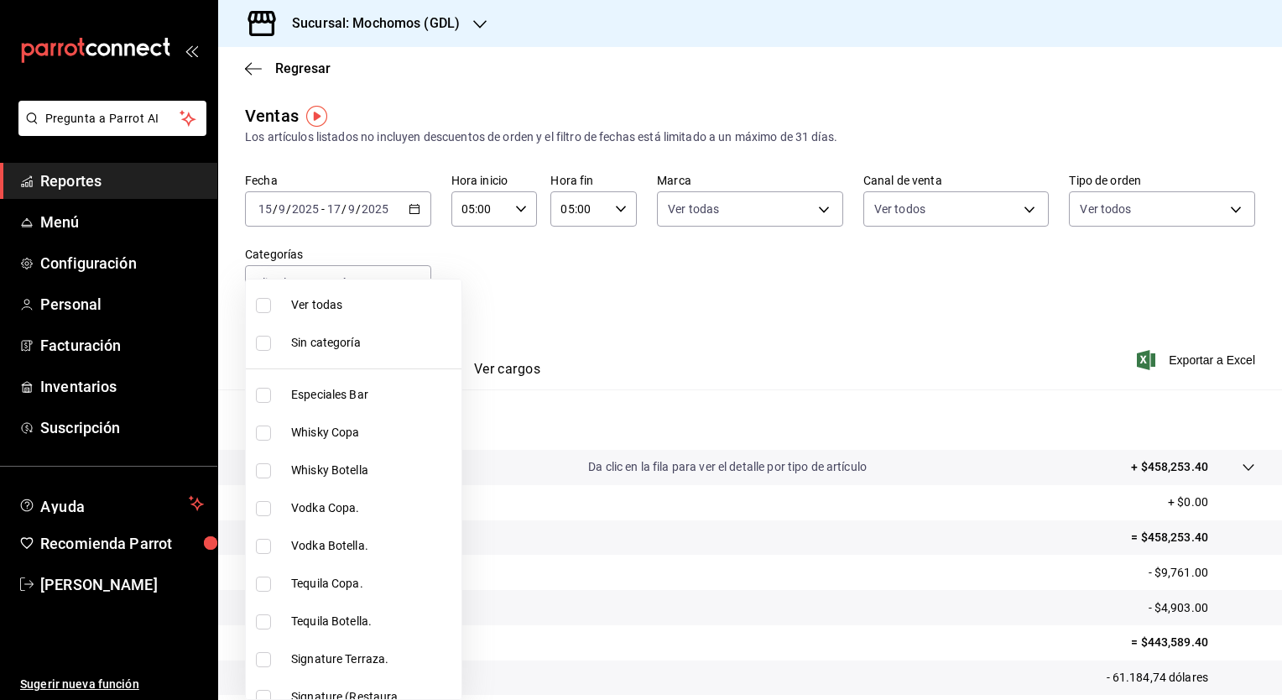
checkbox input "true"
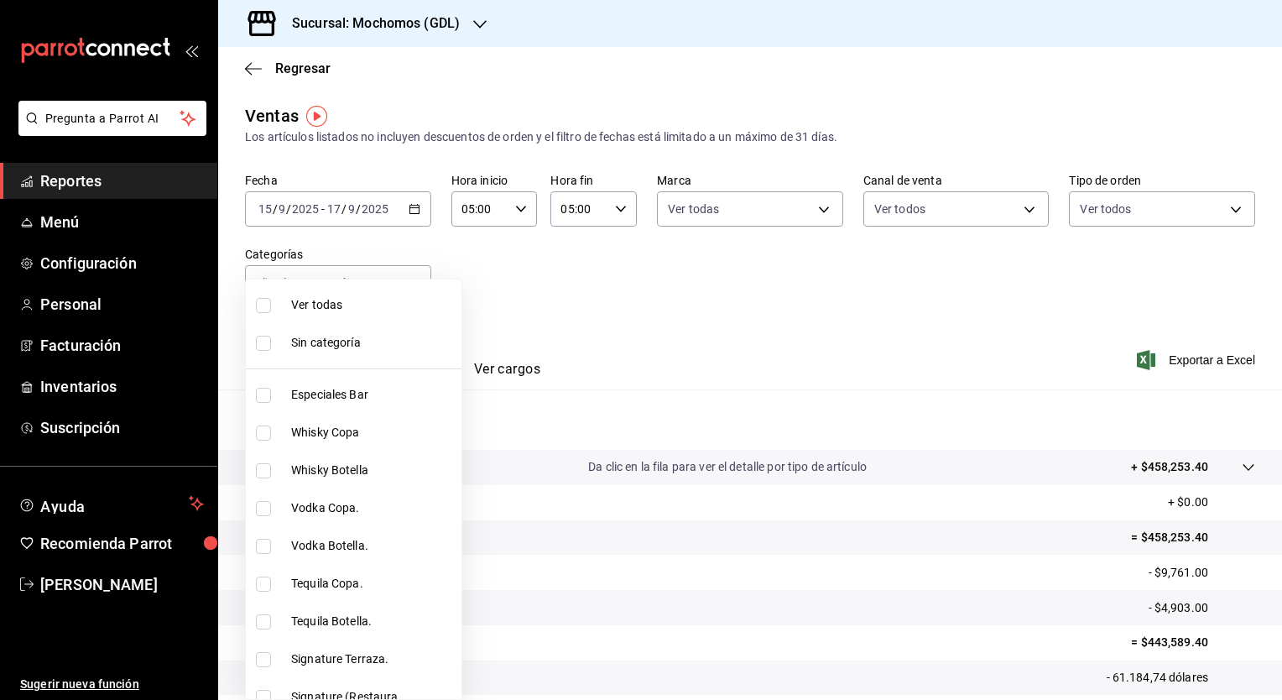
checkbox input "true"
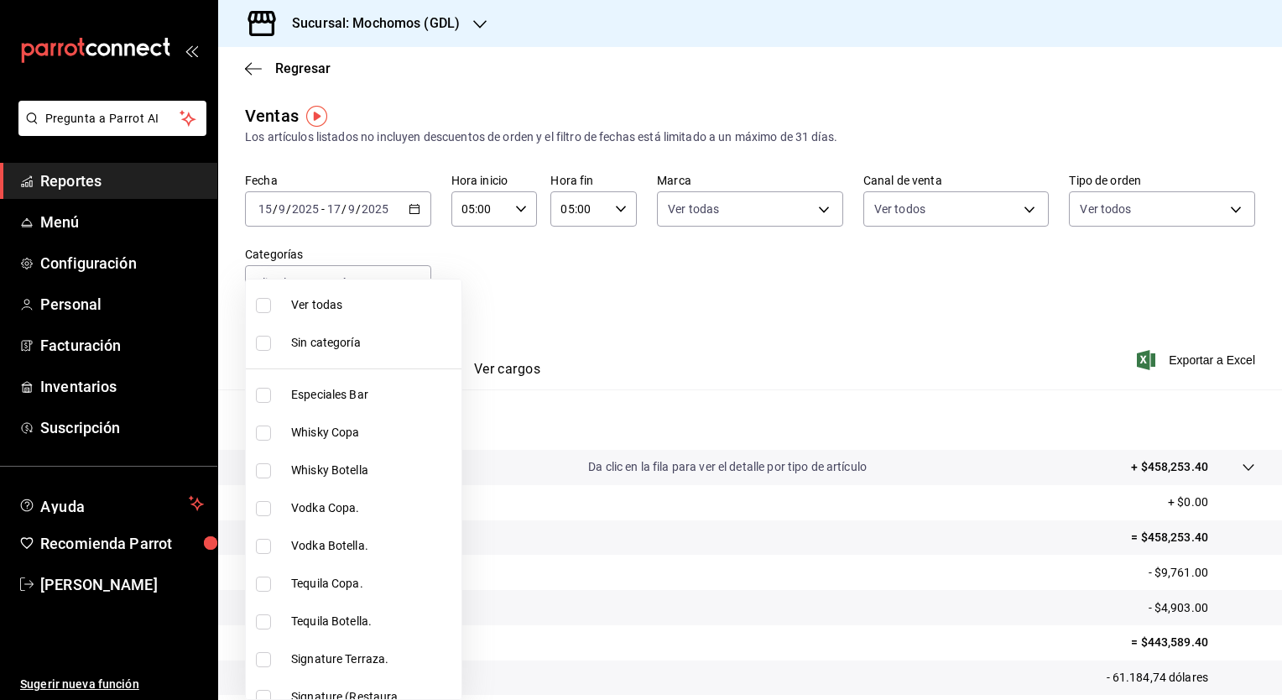
checkbox input "true"
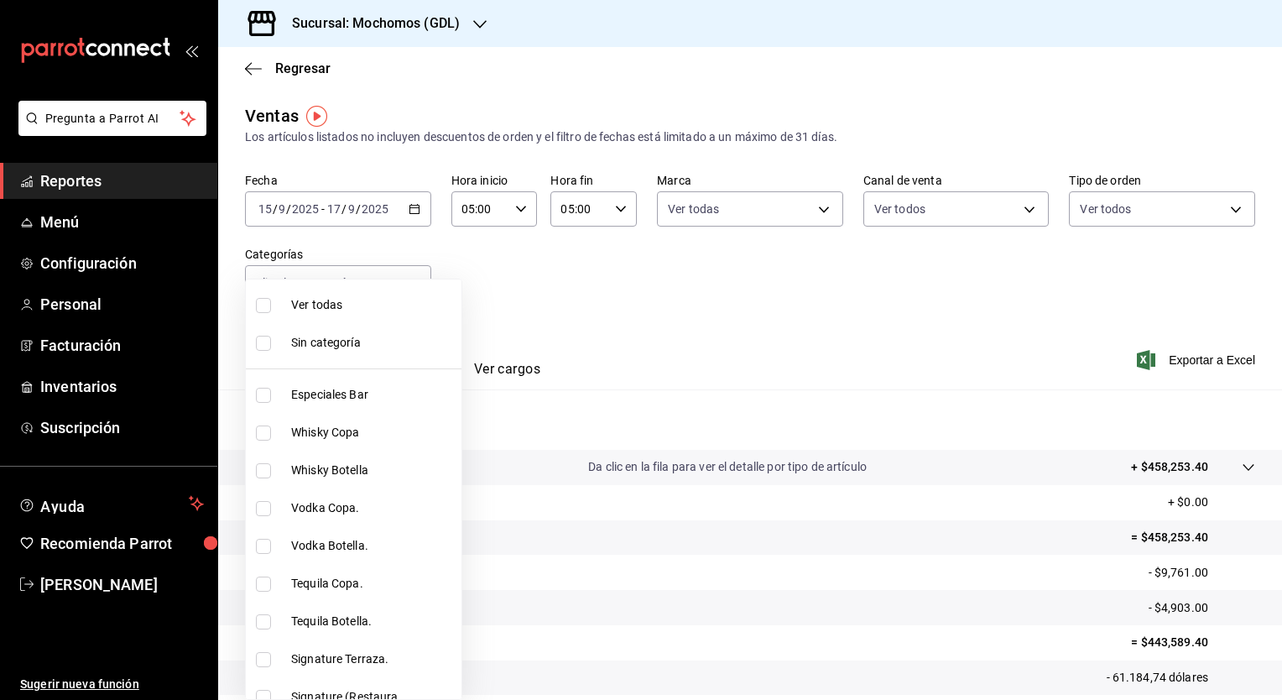
checkbox input "true"
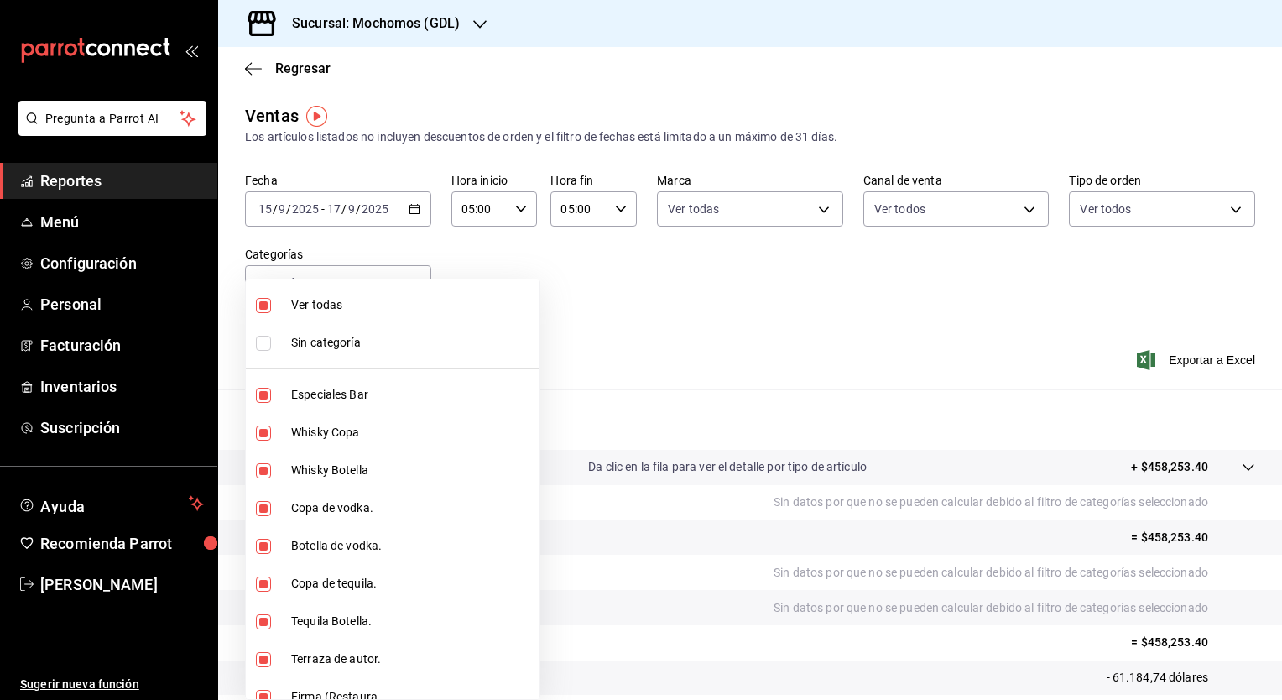
click at [1185, 362] on div at bounding box center [641, 350] width 1282 height 700
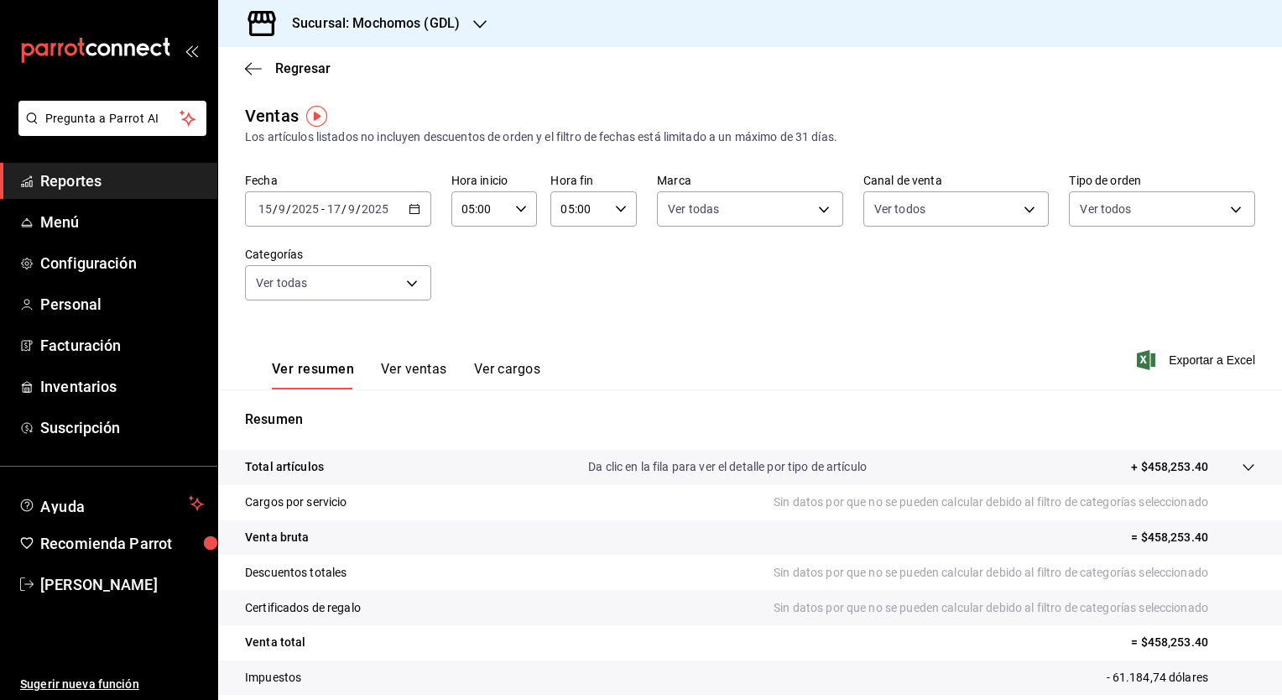
click at [1185, 362] on font "Exportar a Excel" at bounding box center [1211, 359] width 86 height 13
